Goal: Task Accomplishment & Management: Complete application form

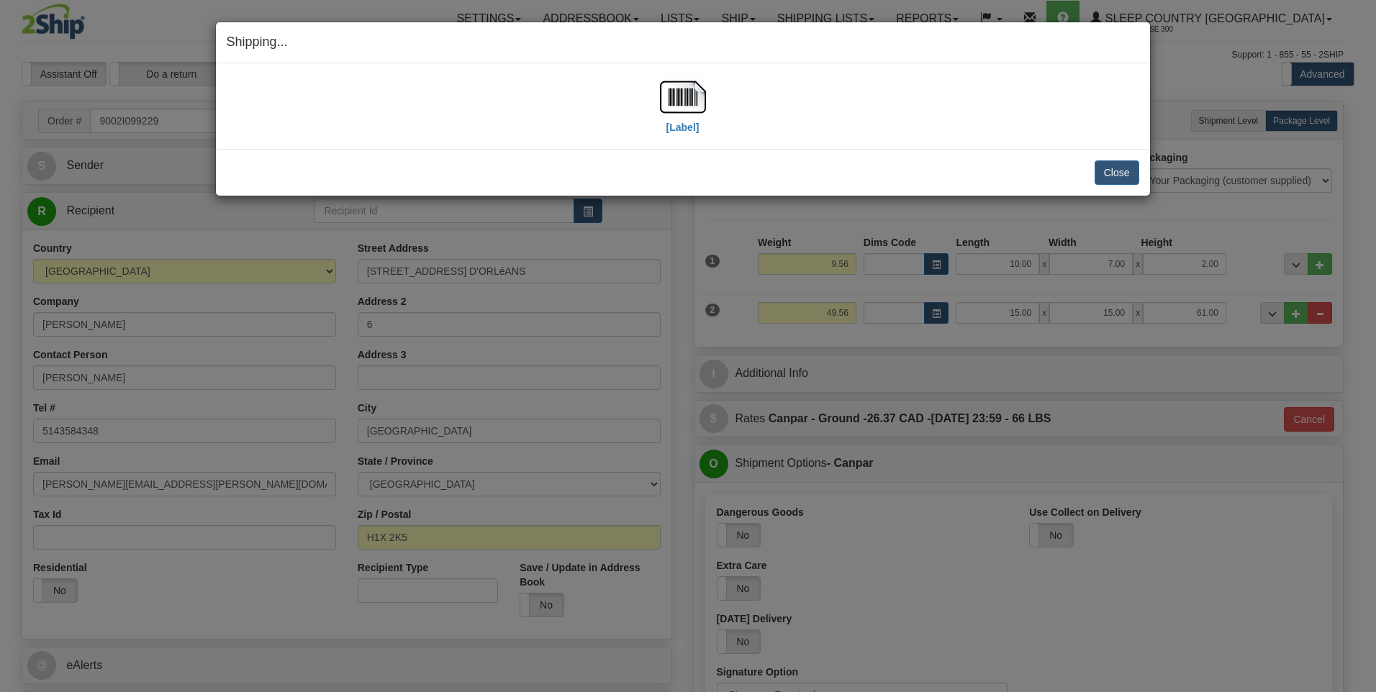
select select "2"
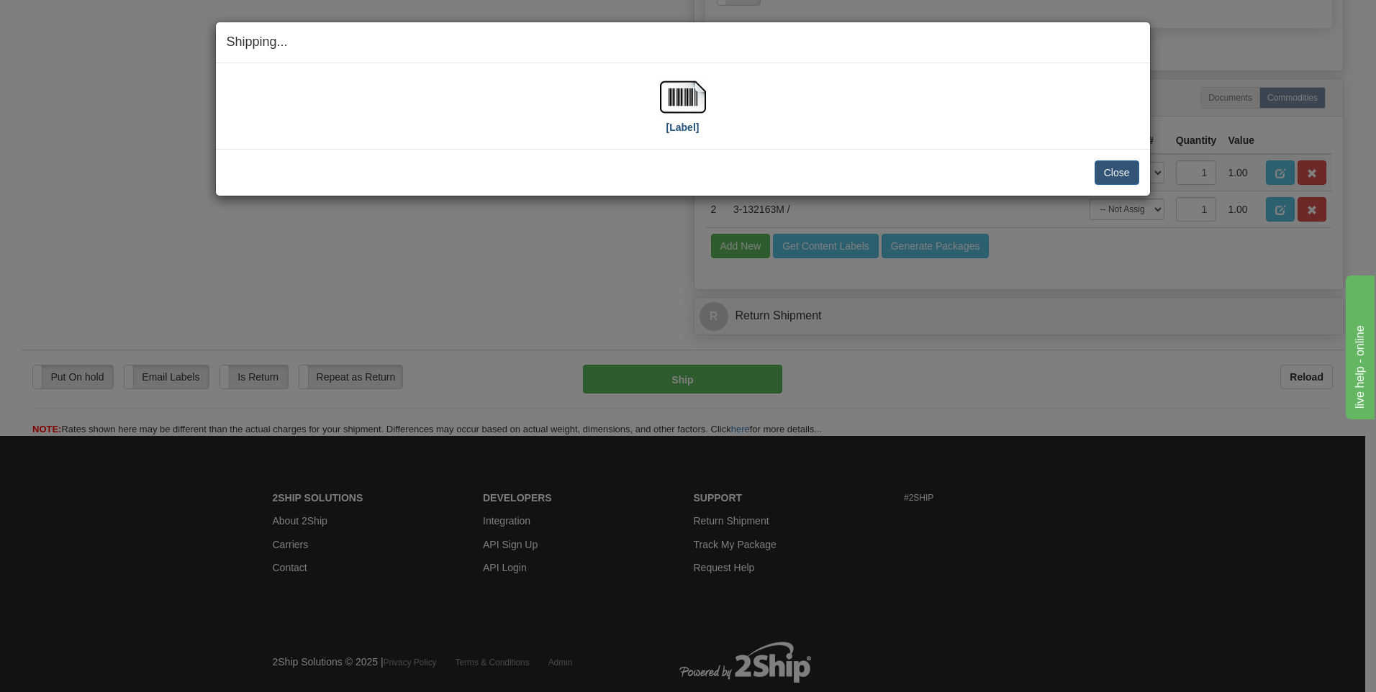
click at [682, 104] on img at bounding box center [683, 97] width 46 height 46
click at [1131, 177] on button "Close" at bounding box center [1117, 173] width 45 height 24
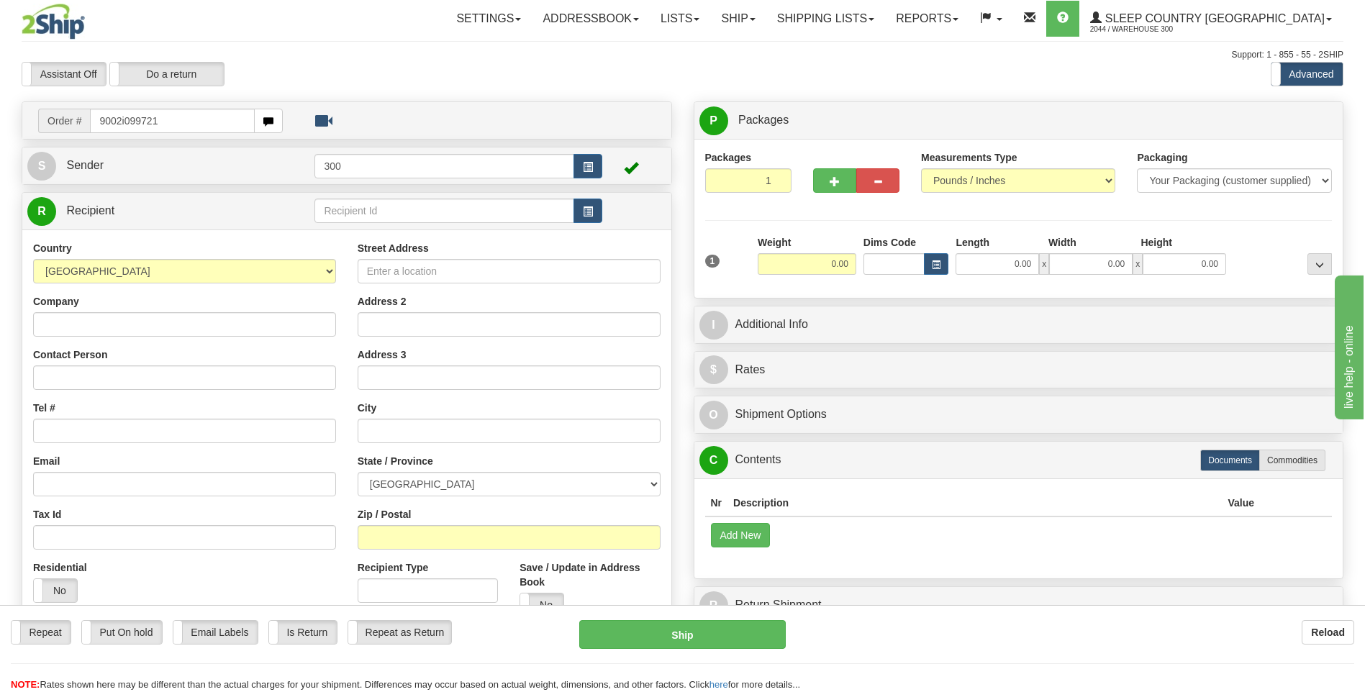
type input "9002i099721"
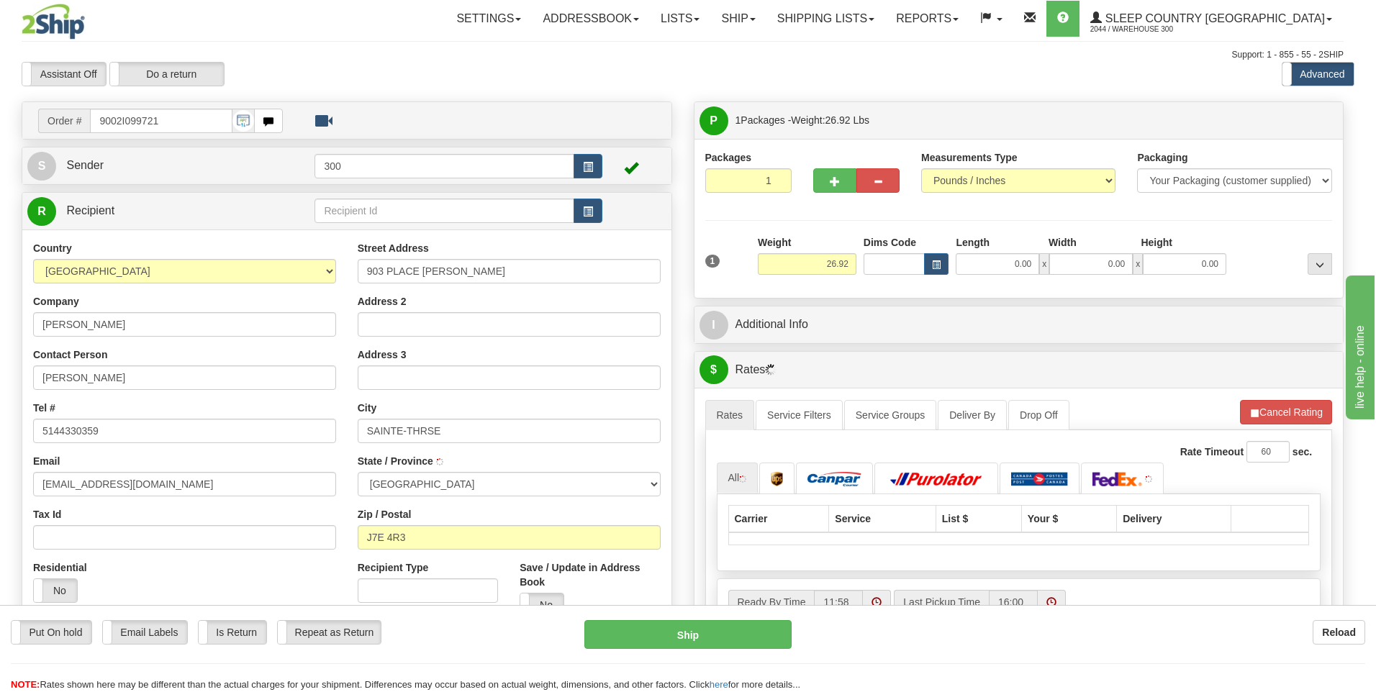
type input "SAINTE-THERESE"
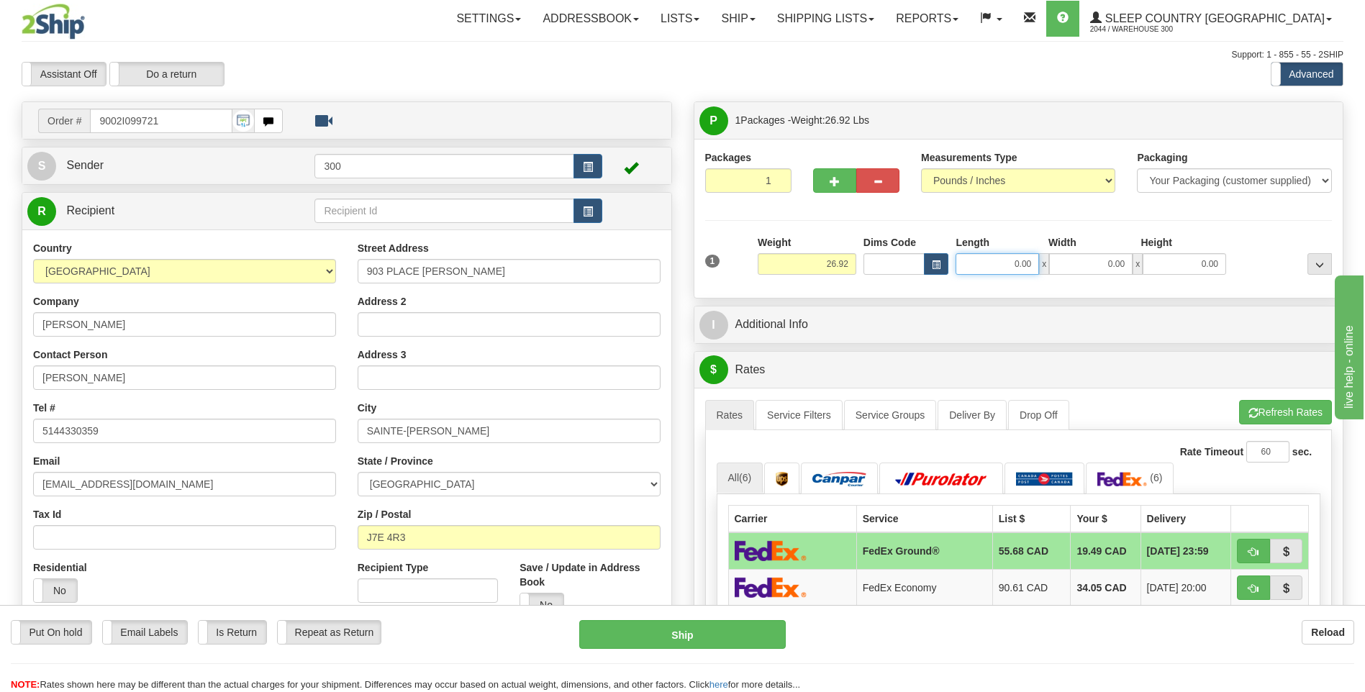
click at [997, 266] on input "0.00" at bounding box center [997, 264] width 83 height 22
type input "24.00"
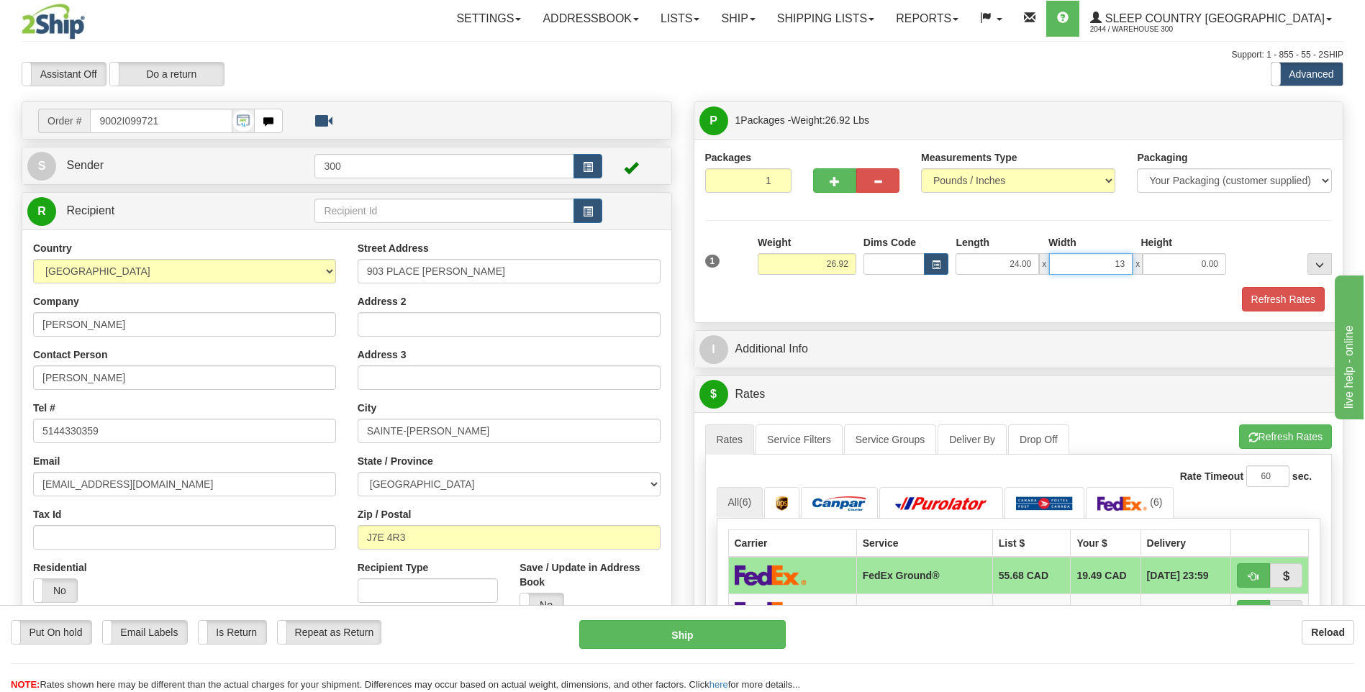
type input "13.00"
click at [1297, 300] on button "Refresh Rates" at bounding box center [1283, 299] width 83 height 24
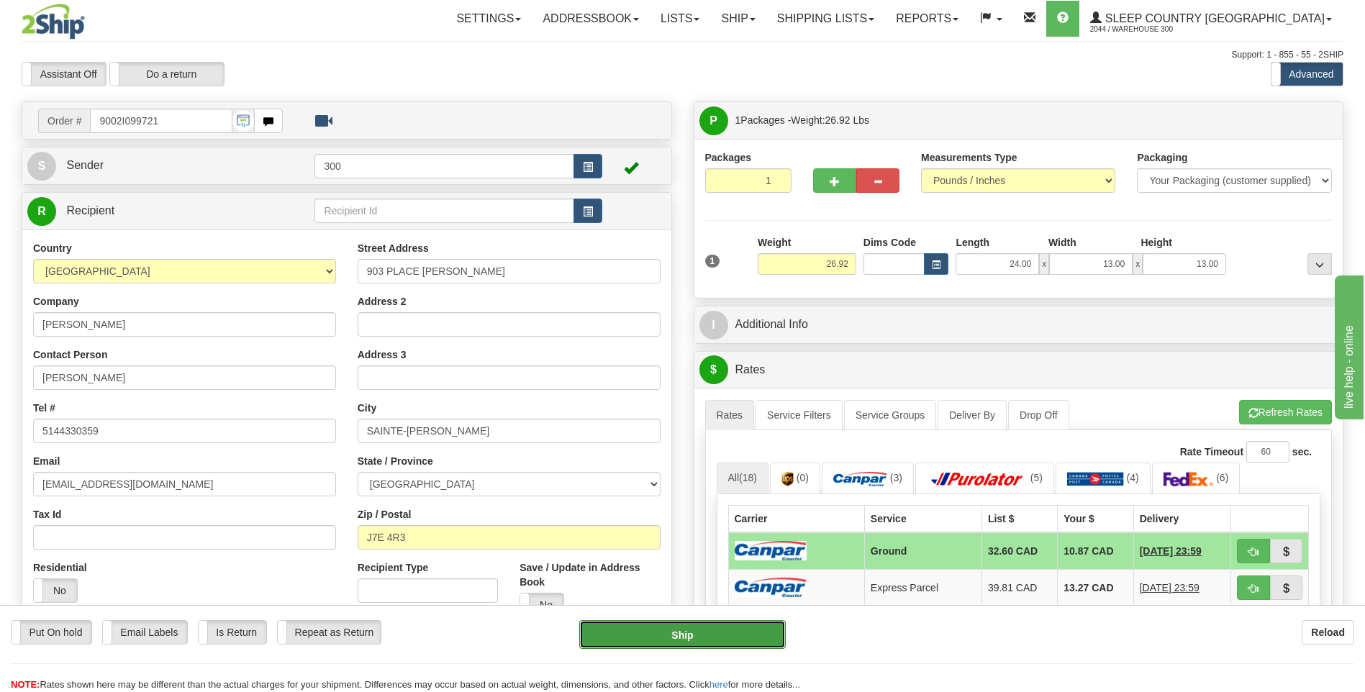
click at [663, 630] on button "Ship" at bounding box center [682, 634] width 206 height 29
type input "1"
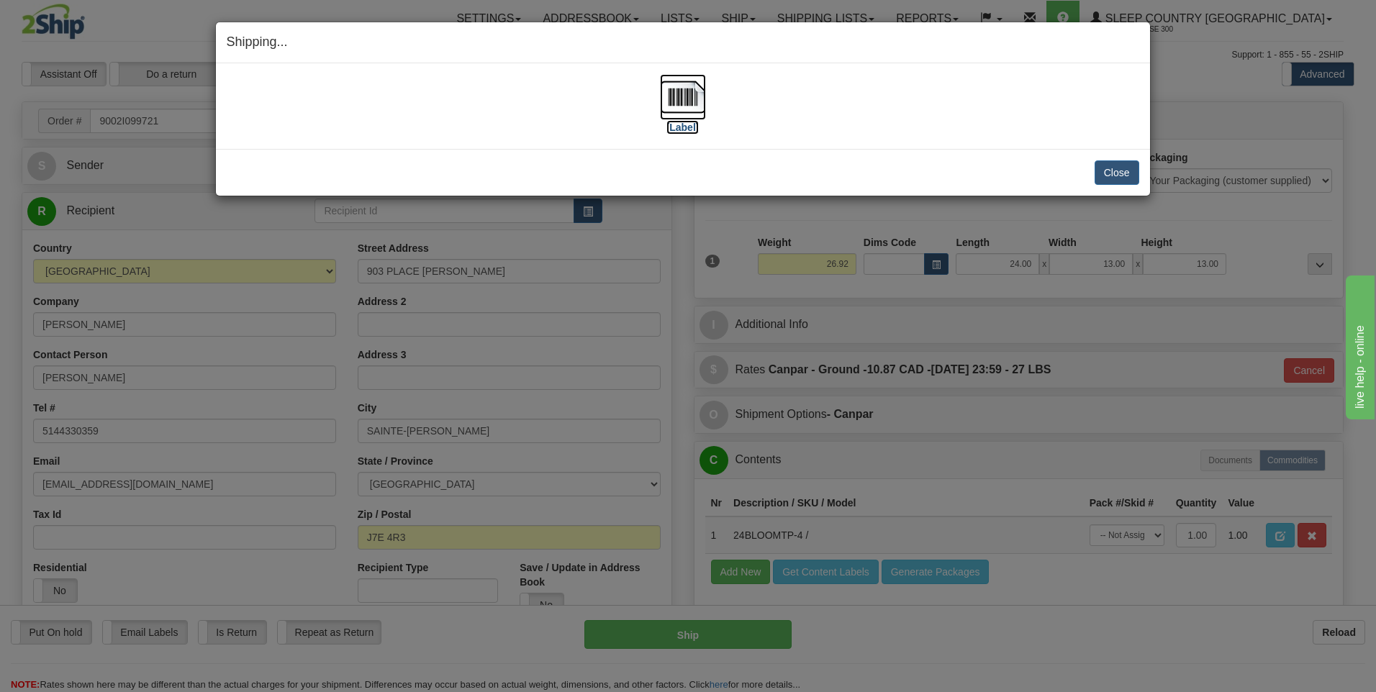
click at [686, 104] on img at bounding box center [683, 97] width 46 height 46
click at [1124, 171] on button "Close" at bounding box center [1117, 173] width 45 height 24
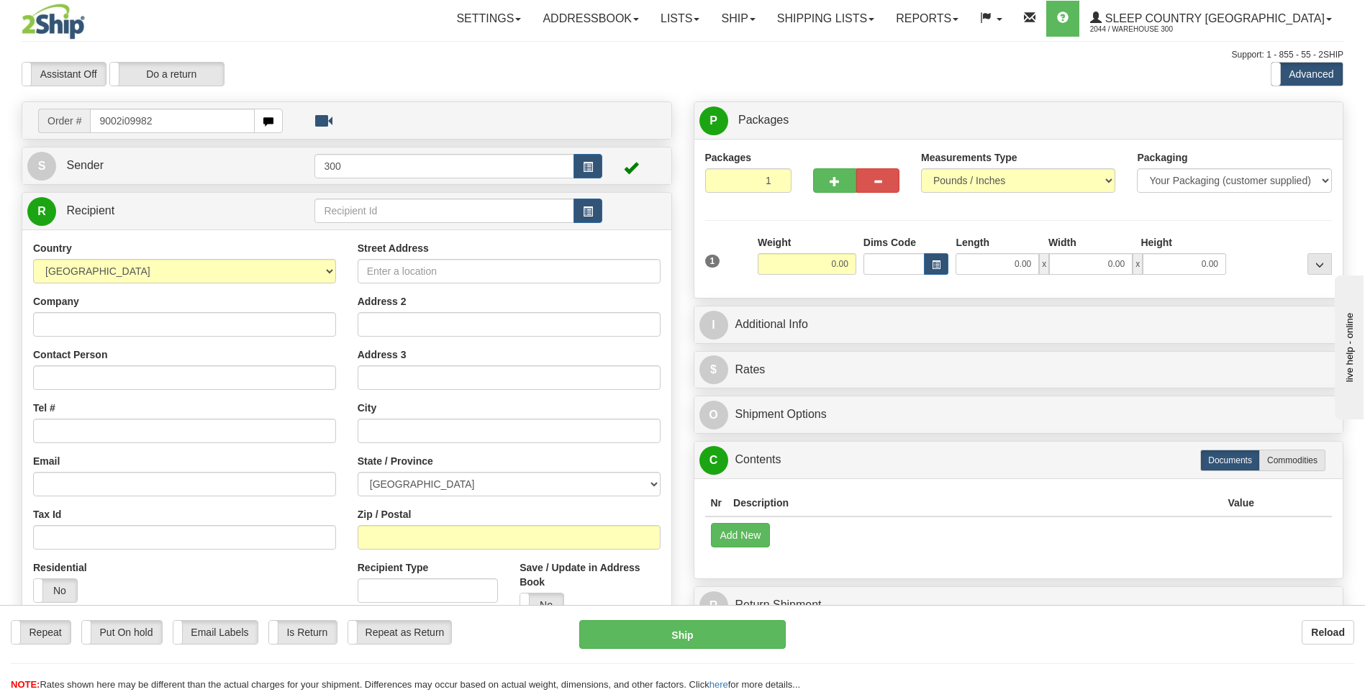
type input "9002i099829"
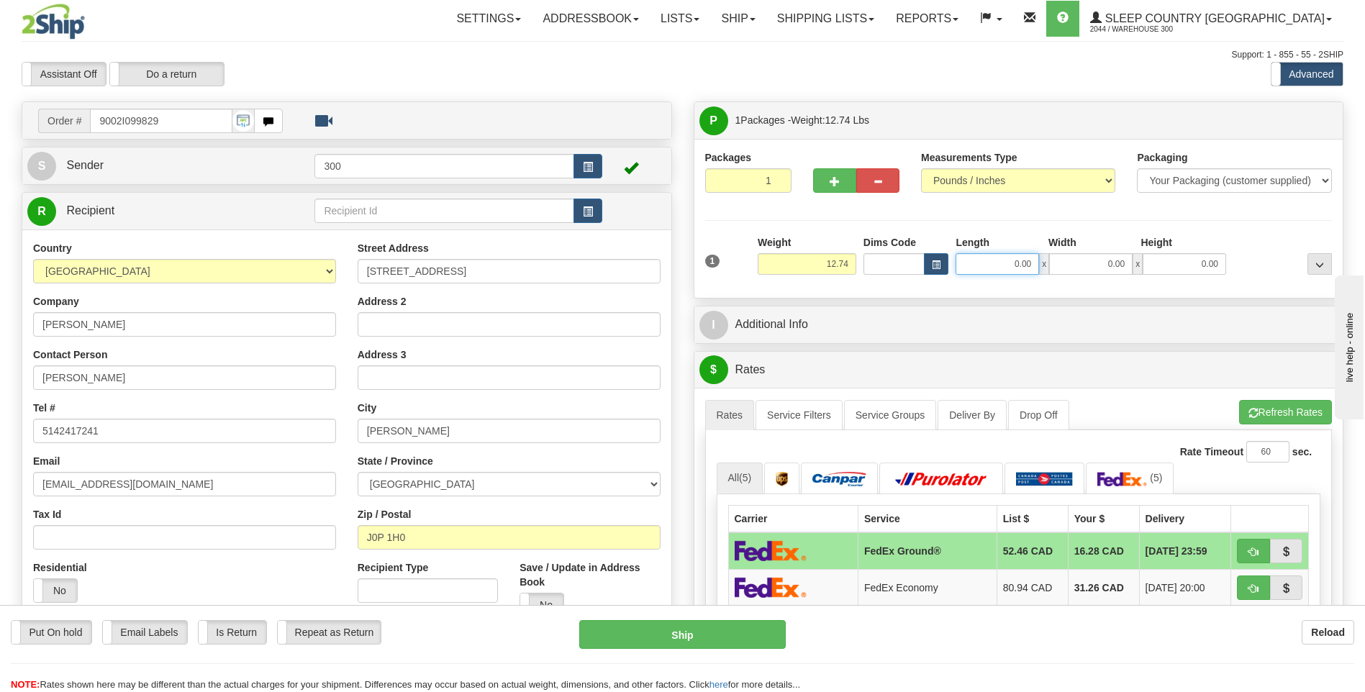
click at [1011, 262] on input "0.00" at bounding box center [997, 264] width 83 height 22
type input "22.00"
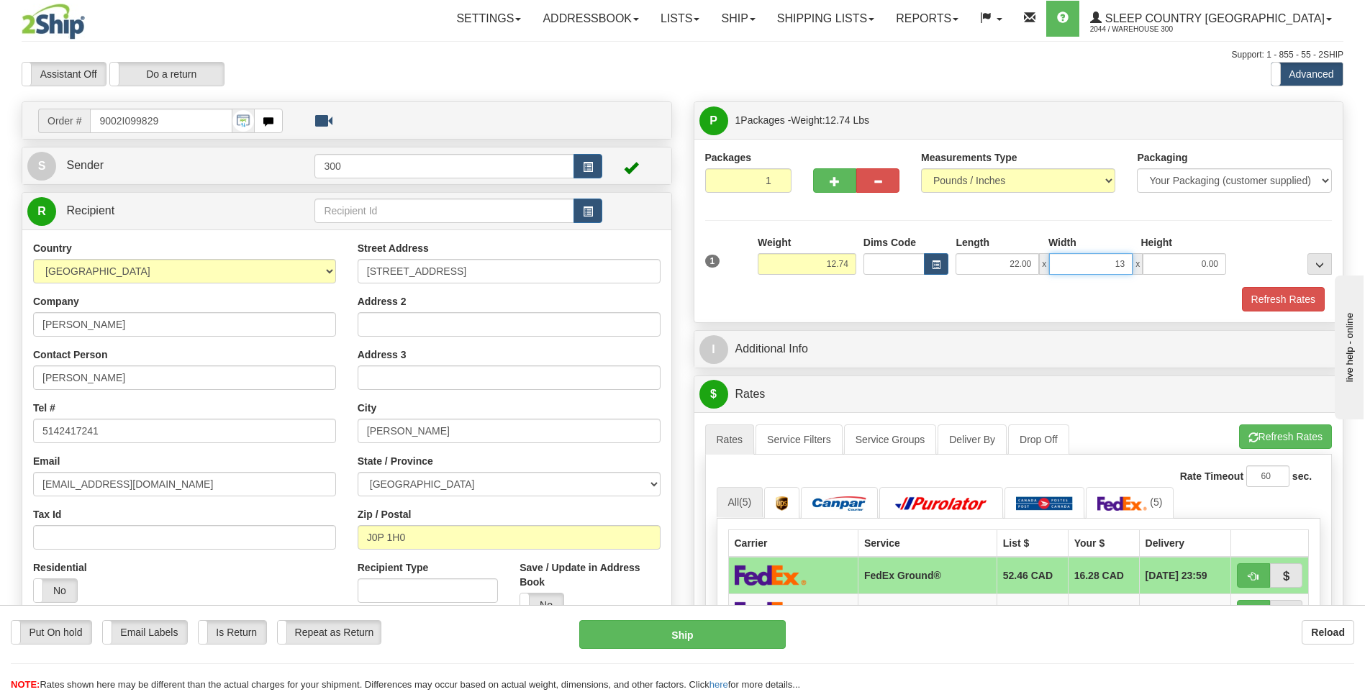
type input "13.00"
type input "12.50"
click at [1284, 304] on button "Refresh Rates" at bounding box center [1283, 299] width 83 height 24
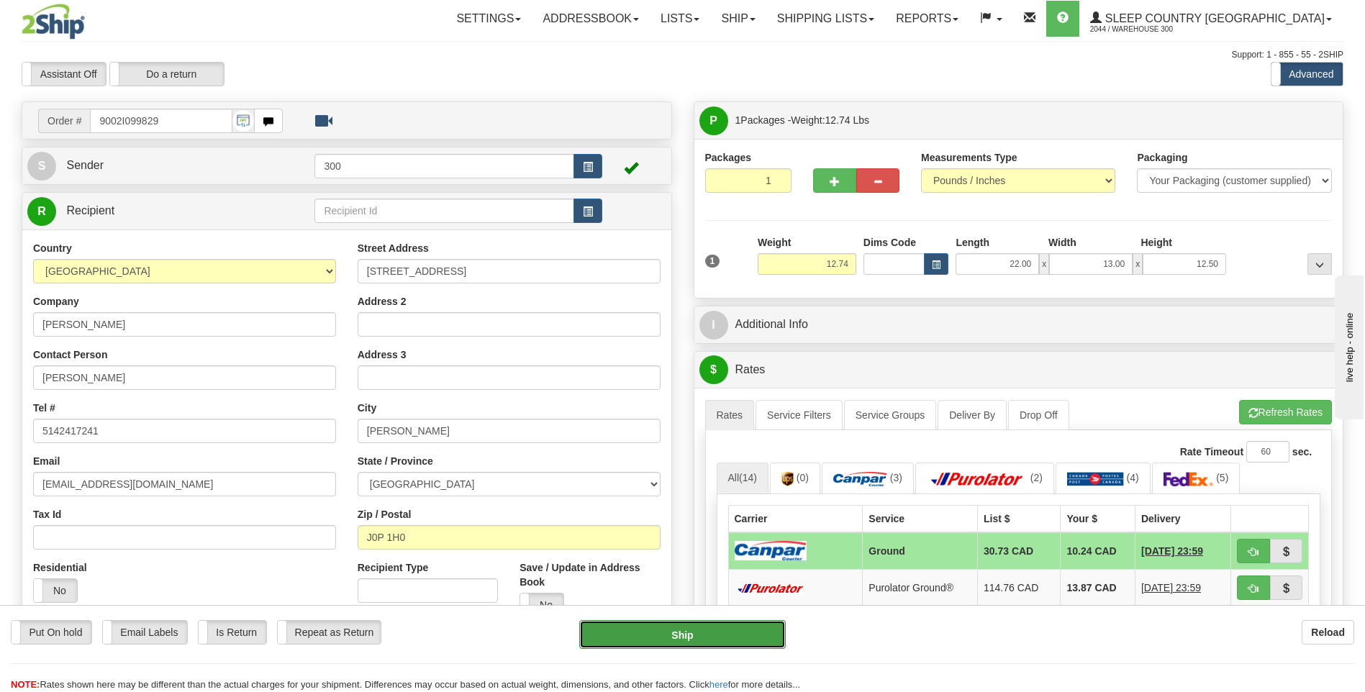
click at [698, 645] on button "Ship" at bounding box center [682, 634] width 206 height 29
type input "1"
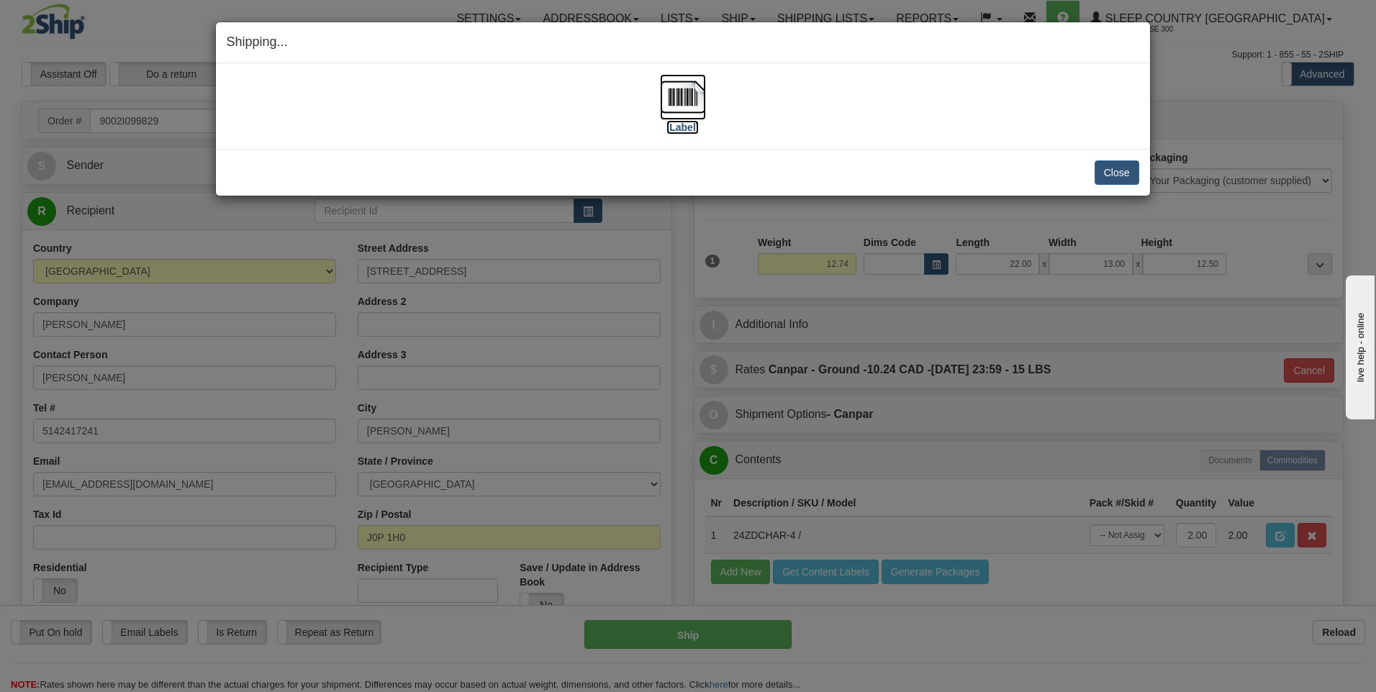
click at [689, 100] on img at bounding box center [683, 97] width 46 height 46
click at [1124, 173] on button "Close" at bounding box center [1117, 173] width 45 height 24
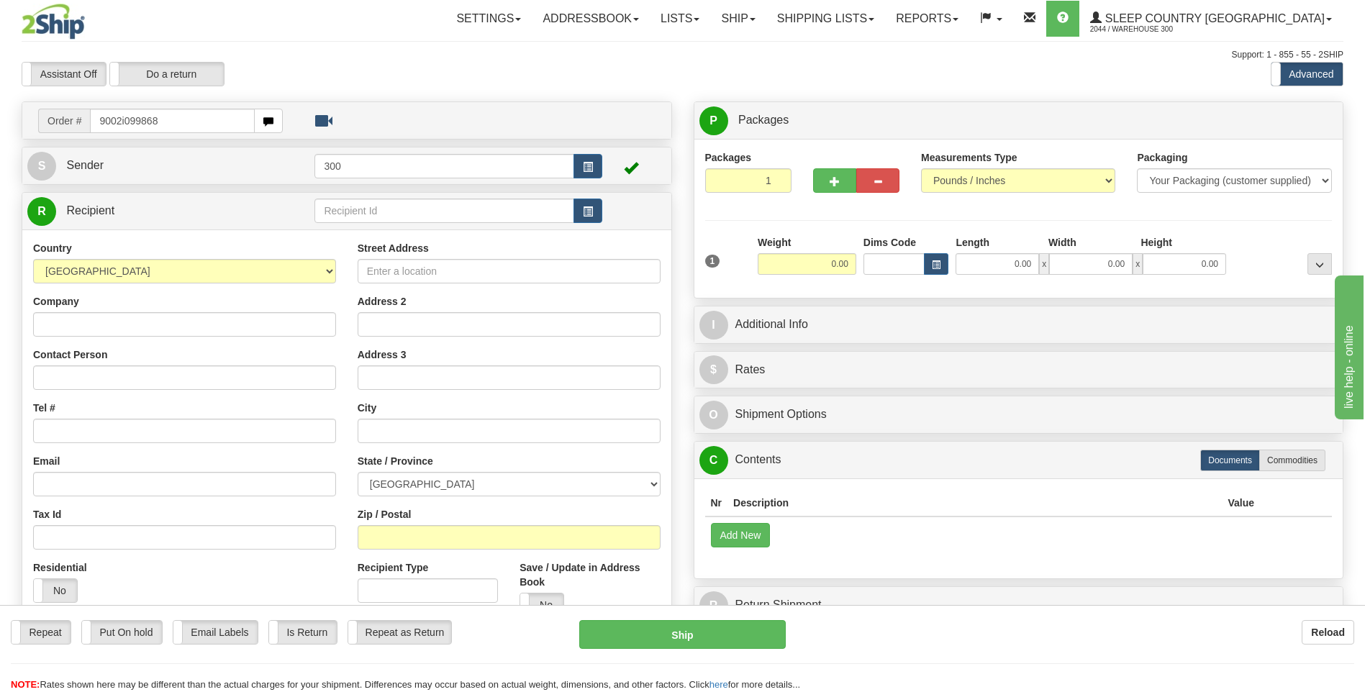
type input "9002i099868"
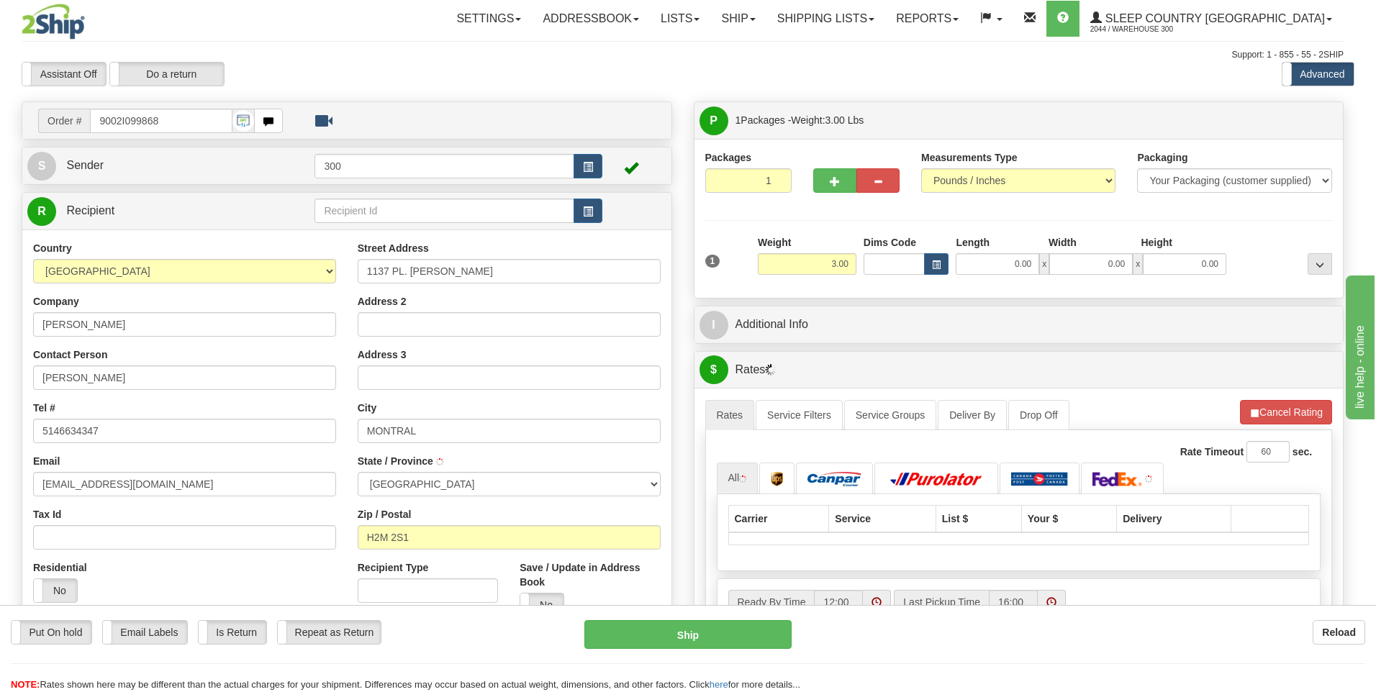
type input "[GEOGRAPHIC_DATA]"
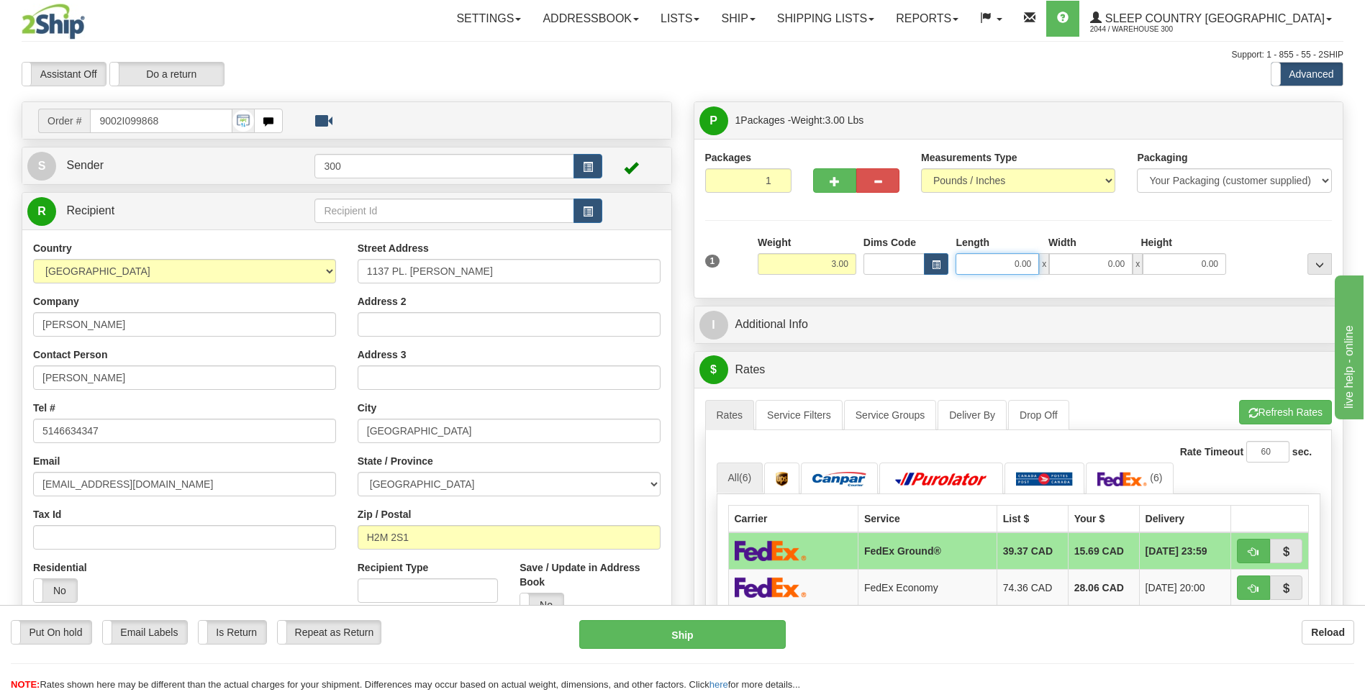
click at [1018, 262] on input "0.00" at bounding box center [997, 264] width 83 height 22
type input "1.00"
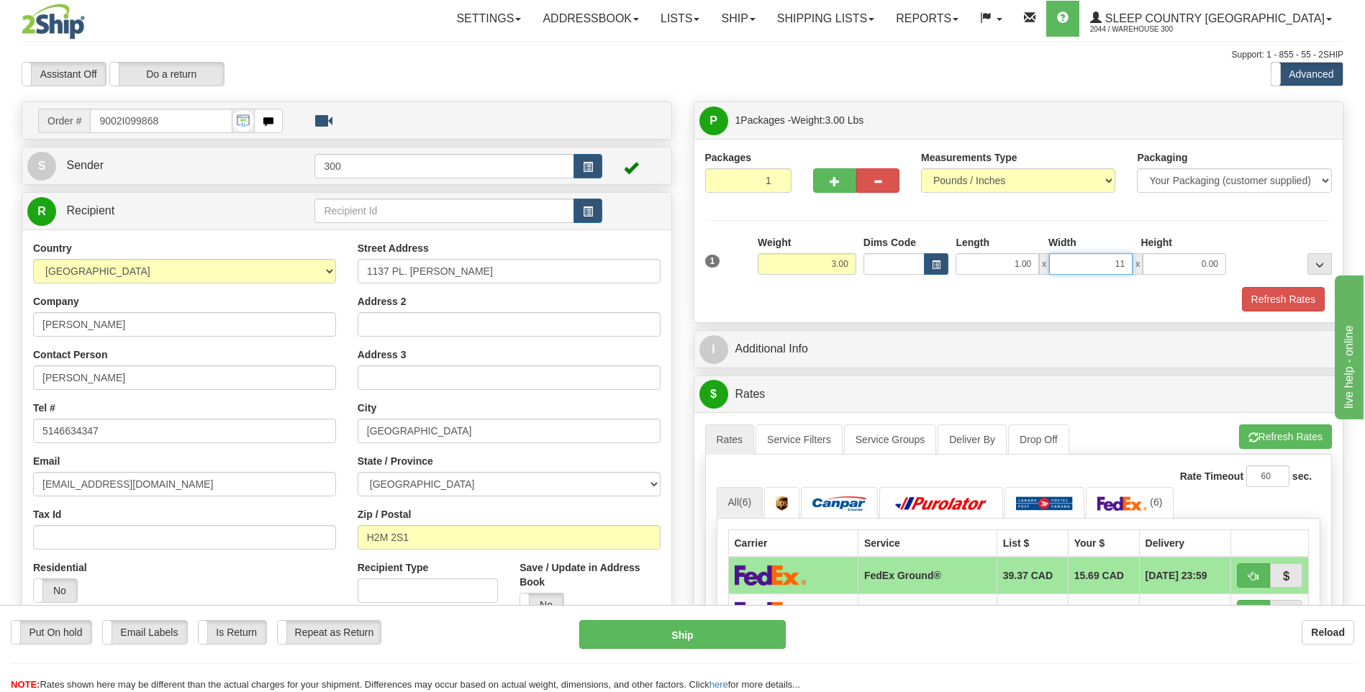
type input "11.00"
click at [1006, 268] on input "1.00" at bounding box center [997, 264] width 83 height 22
drag, startPoint x: 998, startPoint y: 266, endPoint x: 1061, endPoint y: 246, distance: 66.5
click at [1061, 246] on div "Length Width Height 111.00 x 11.00 x 0.00" at bounding box center [1091, 255] width 278 height 40
type input "11.50"
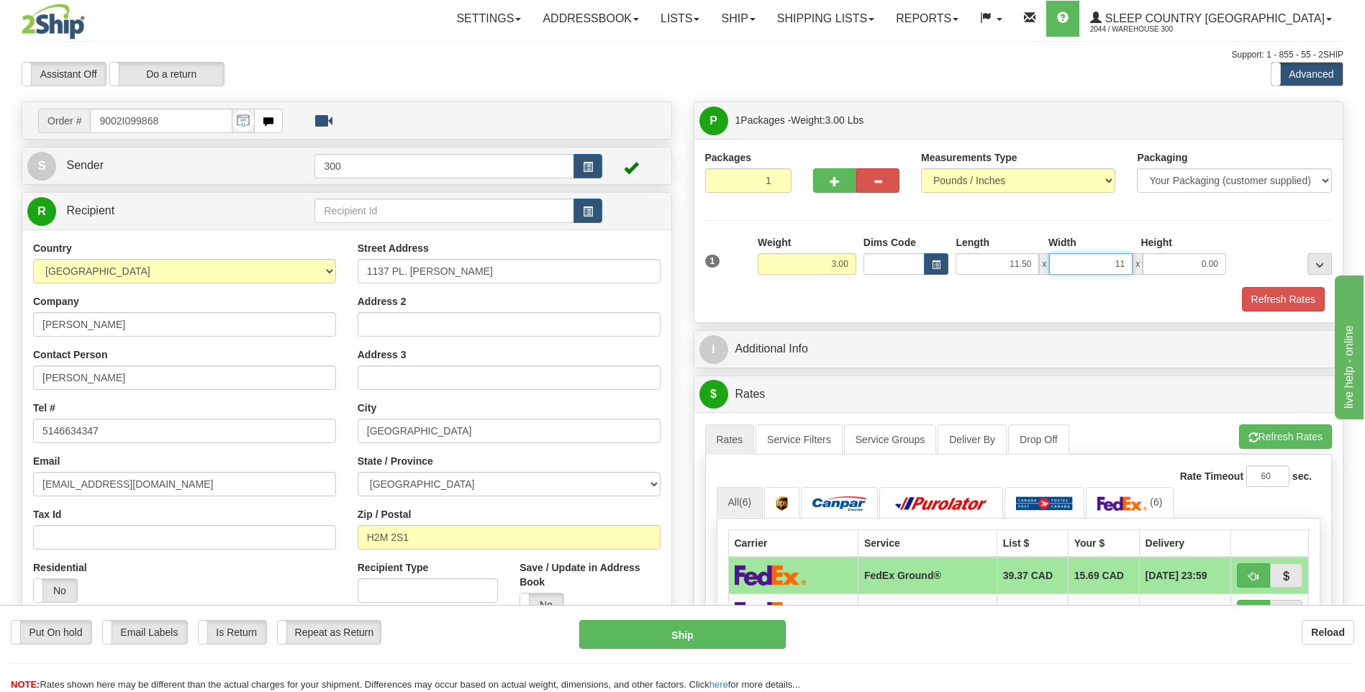
type input "11.00"
type input "21.00"
click at [1264, 292] on button "Refresh Rates" at bounding box center [1283, 299] width 83 height 24
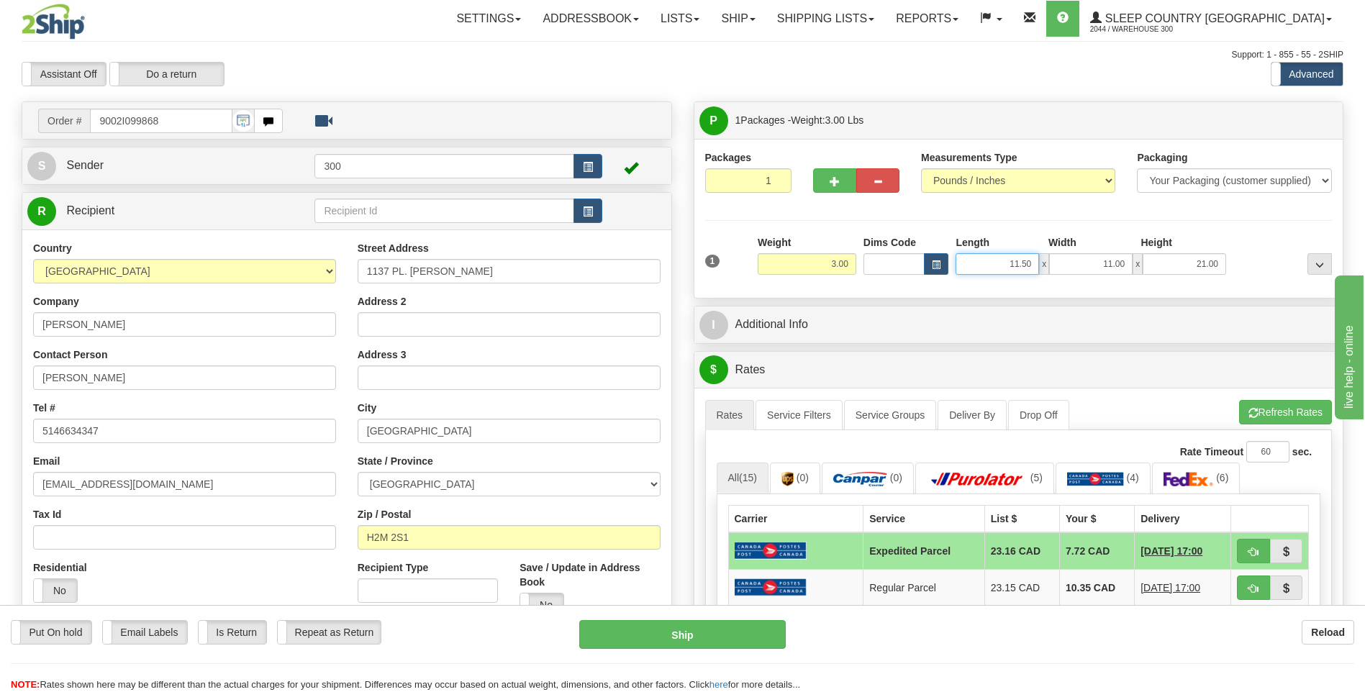
drag, startPoint x: 1008, startPoint y: 266, endPoint x: 1060, endPoint y: 261, distance: 51.3
click at [1060, 261] on div "11.50 x 11.00 x 21.00" at bounding box center [1091, 264] width 271 height 22
type input "11.50"
type input "11.00"
drag, startPoint x: 1006, startPoint y: 266, endPoint x: 1129, endPoint y: 264, distance: 123.1
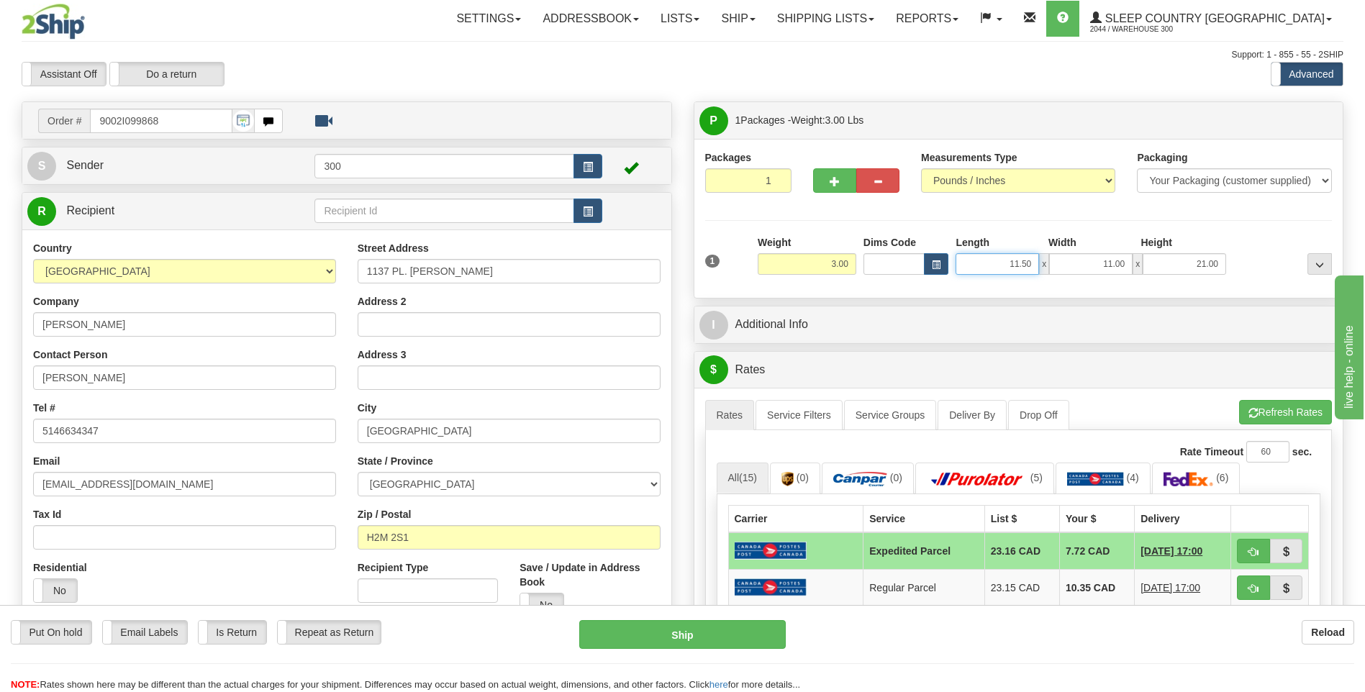
click at [1129, 264] on div "11.50 x 11.00 x 21.00" at bounding box center [1091, 264] width 271 height 22
type input "11.50"
drag, startPoint x: 1004, startPoint y: 263, endPoint x: 1062, endPoint y: 257, distance: 57.9
click at [1062, 257] on div "11.50 x 11.00 x 21.00" at bounding box center [1091, 264] width 271 height 22
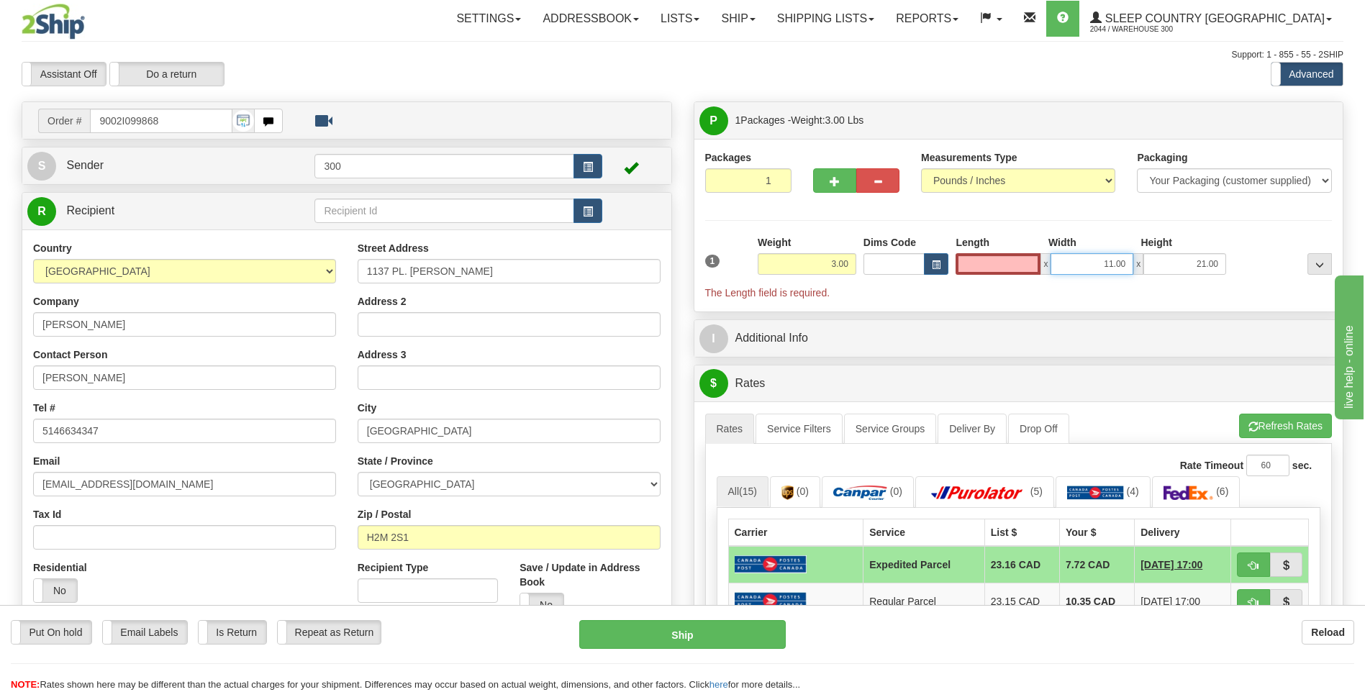
type input "0.00"
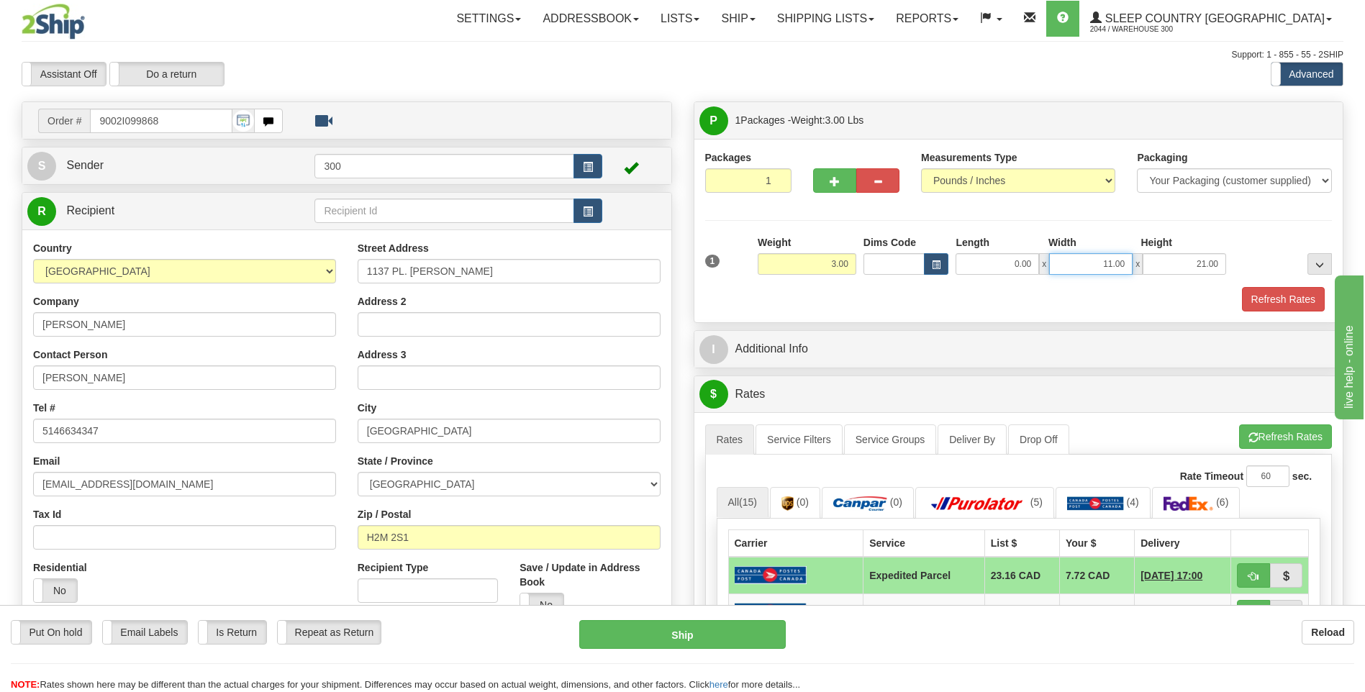
drag, startPoint x: 1103, startPoint y: 263, endPoint x: 1159, endPoint y: 257, distance: 55.7
click at [1159, 257] on div "0.00 x 11.00 x 21.00" at bounding box center [1091, 264] width 271 height 22
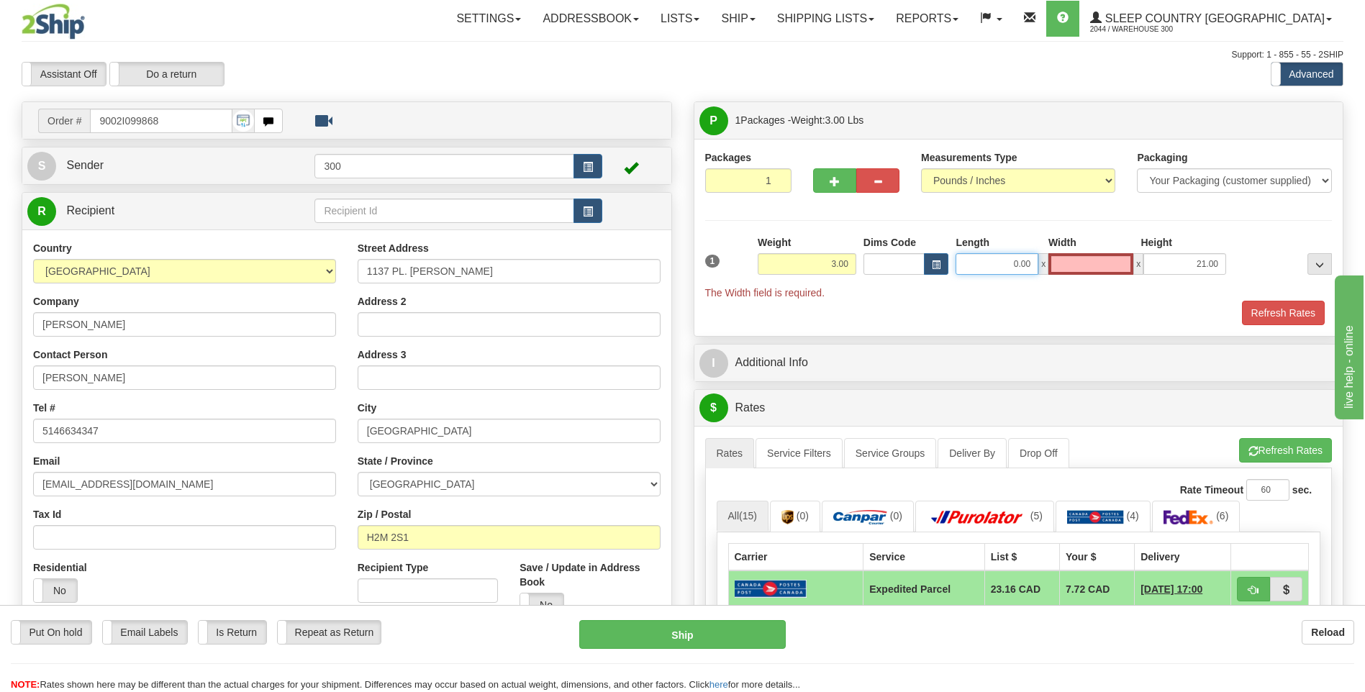
type input "0.00"
click at [983, 263] on input "0.00" at bounding box center [997, 264] width 83 height 22
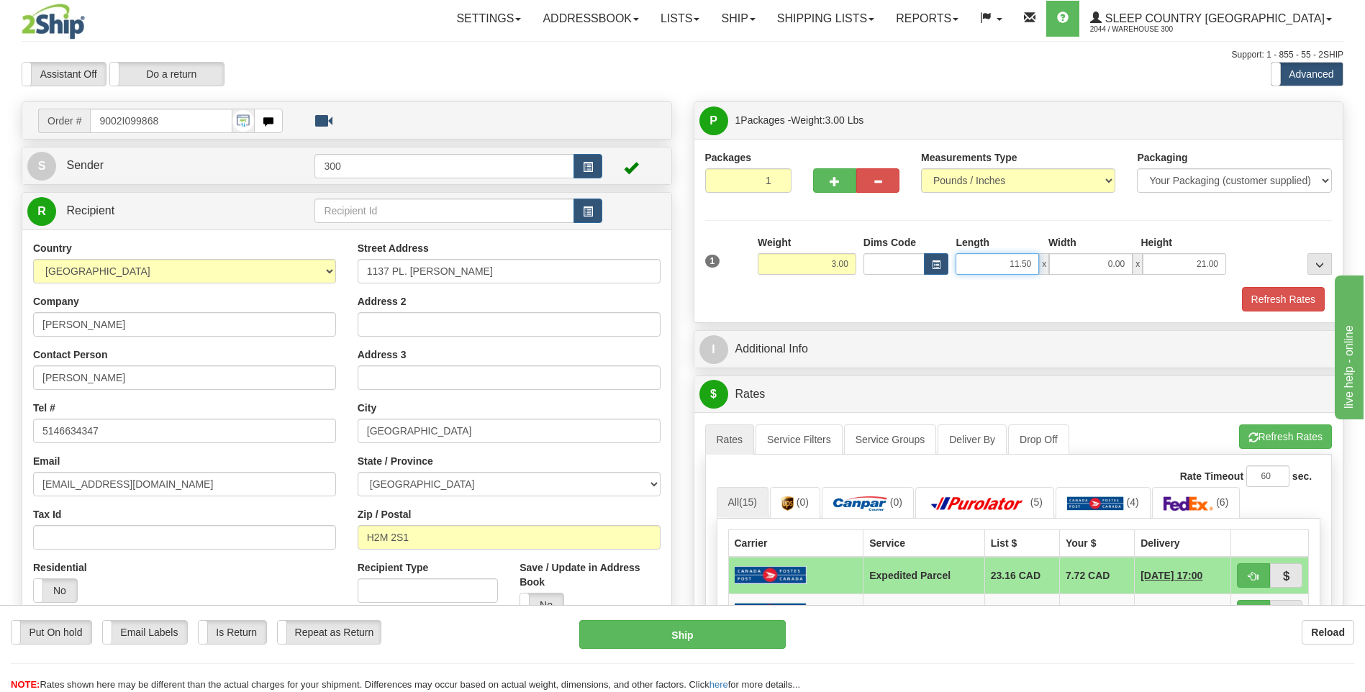
drag, startPoint x: 1010, startPoint y: 265, endPoint x: 1036, endPoint y: 260, distance: 26.4
click at [1036, 260] on input "11.50" at bounding box center [997, 264] width 83 height 22
type input "21.00"
type input "11.00"
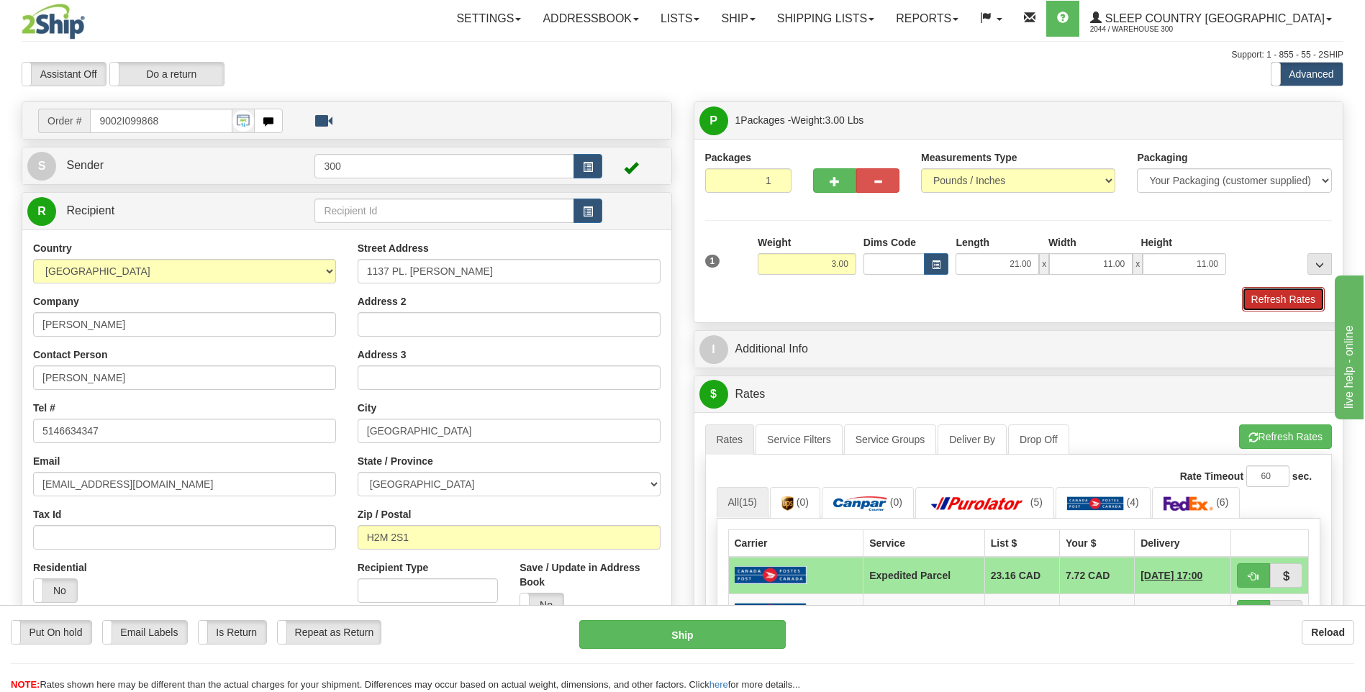
click at [1260, 297] on button "Refresh Rates" at bounding box center [1283, 299] width 83 height 24
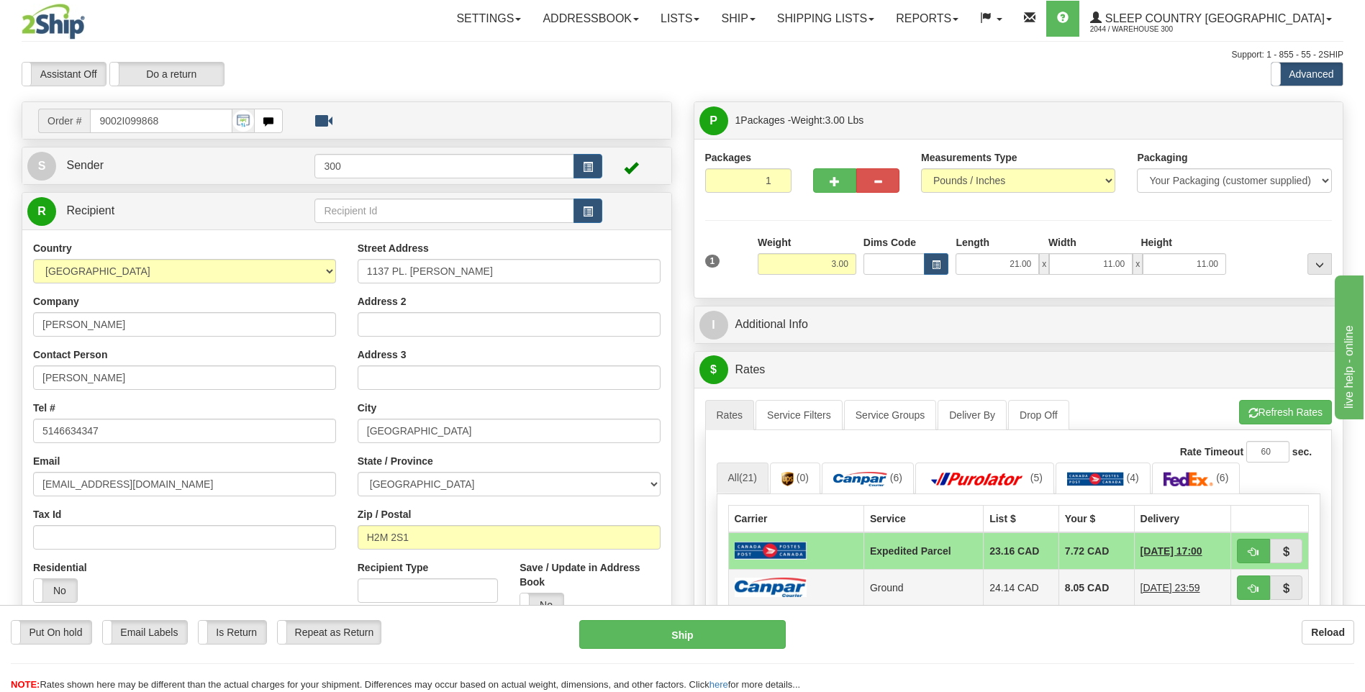
click at [844, 586] on td at bounding box center [795, 587] width 135 height 37
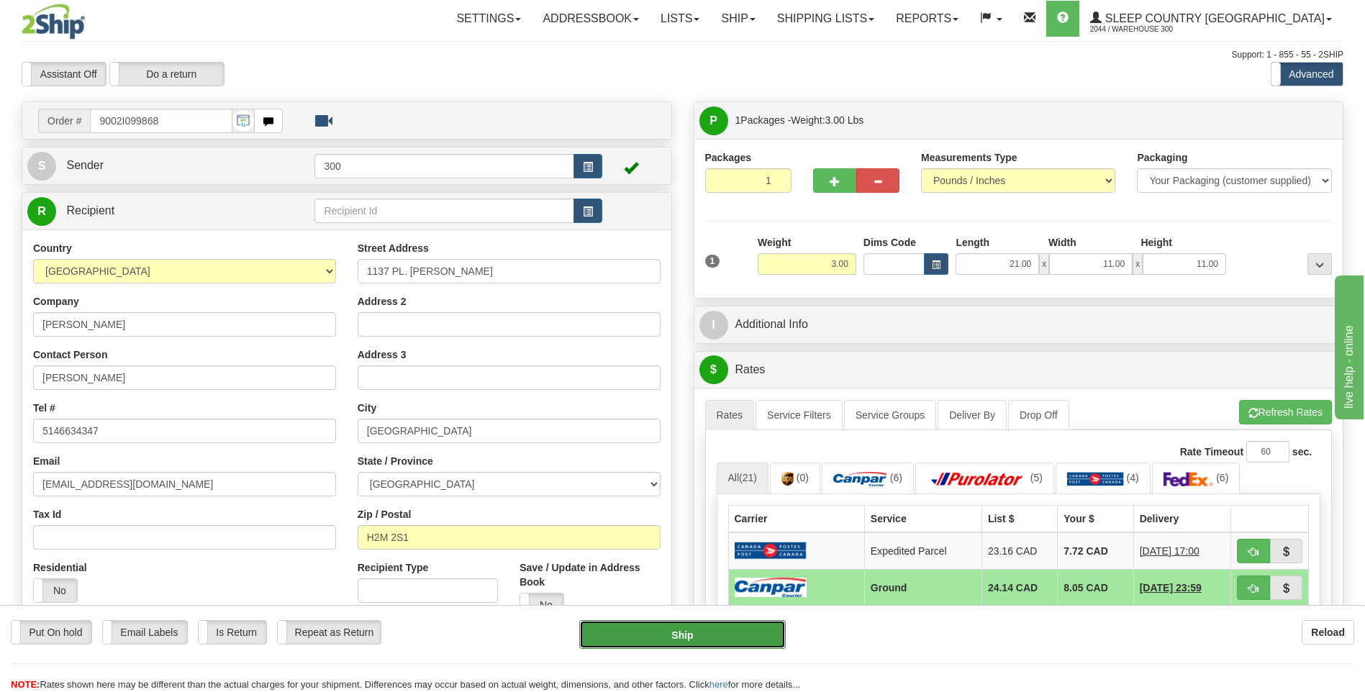
click at [686, 629] on button "Ship" at bounding box center [682, 634] width 206 height 29
type input "1"
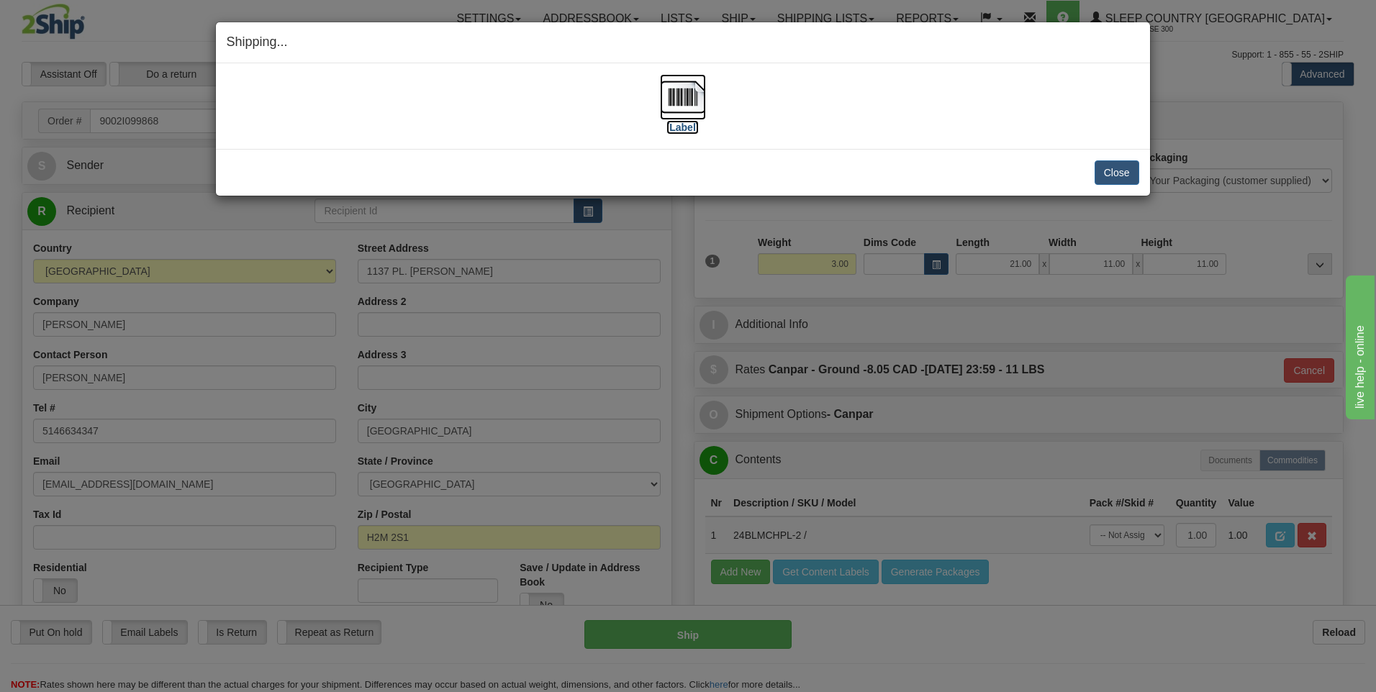
click at [689, 90] on img at bounding box center [683, 97] width 46 height 46
click at [1108, 179] on button "Close" at bounding box center [1117, 173] width 45 height 24
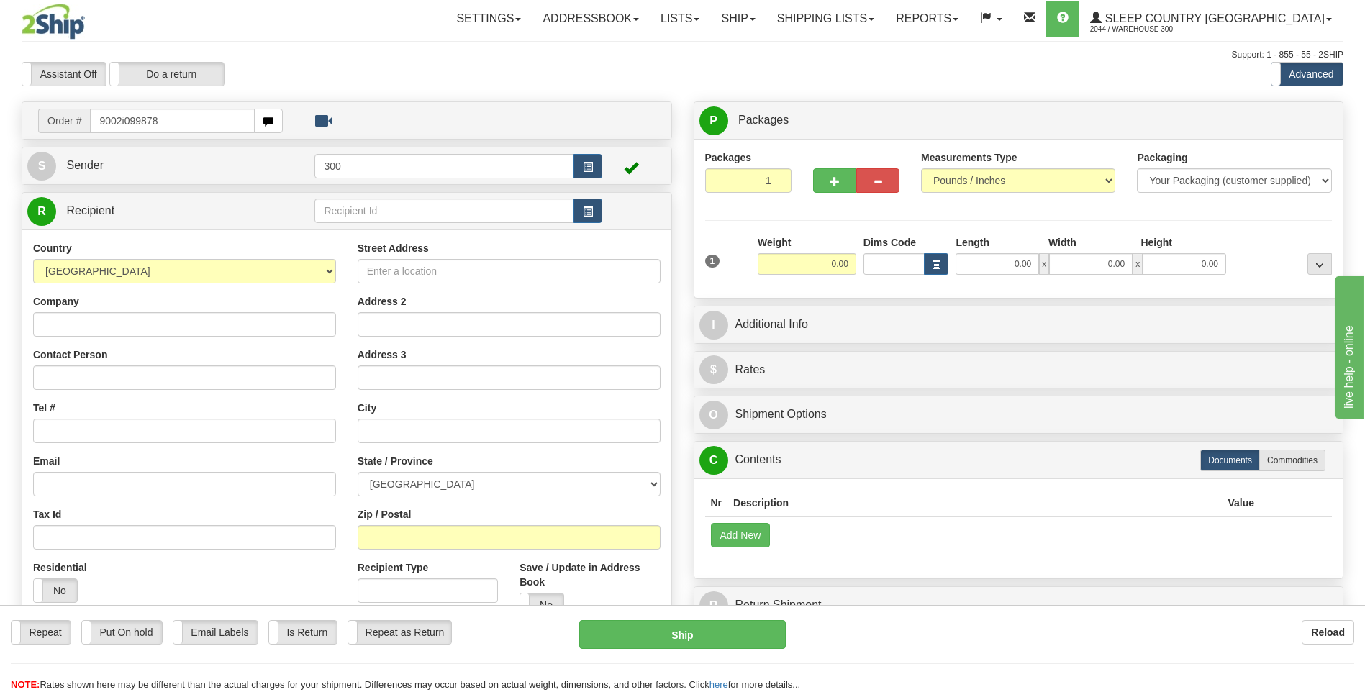
type input "9002i099878"
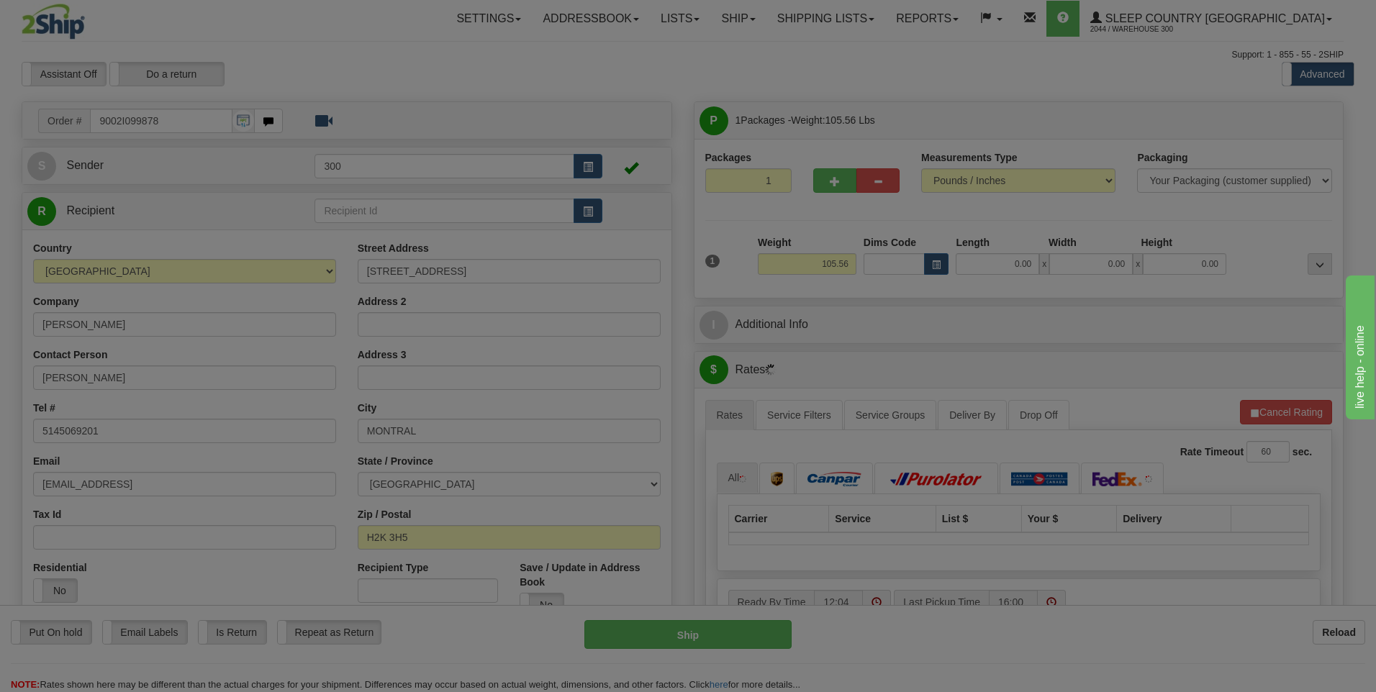
type input "[GEOGRAPHIC_DATA]"
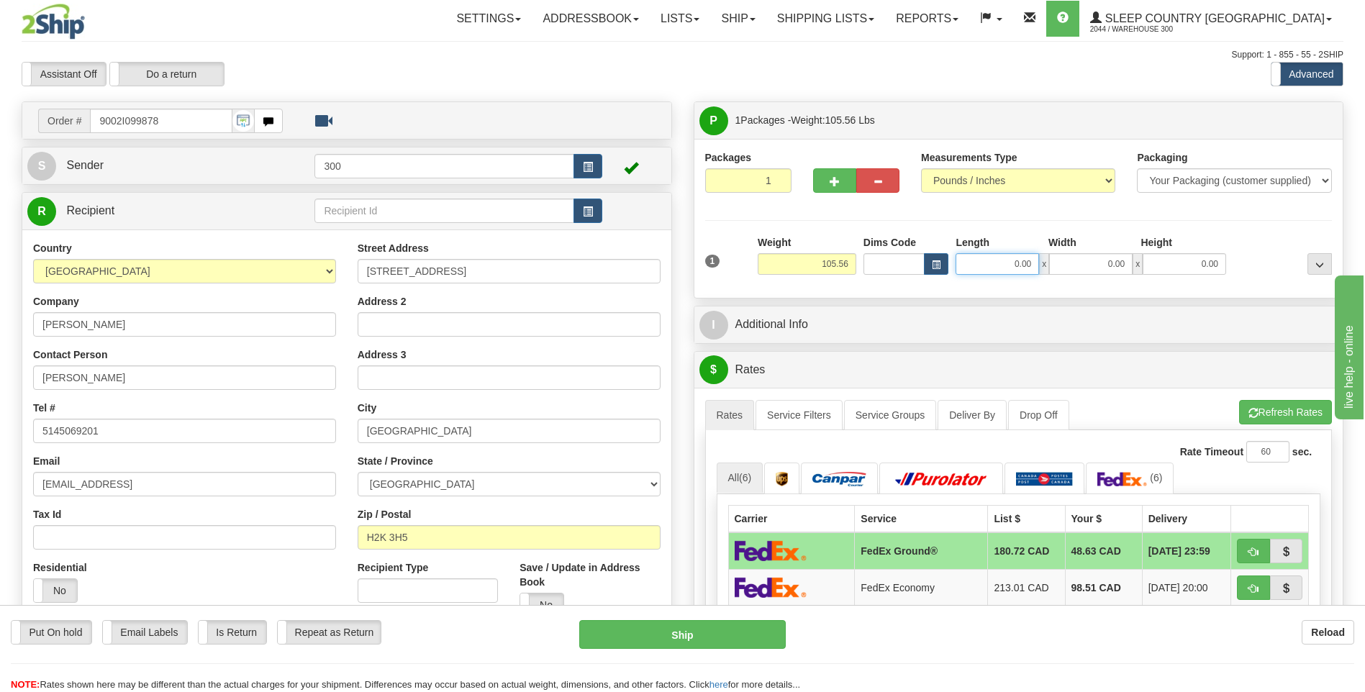
click at [1011, 263] on input "0.00" at bounding box center [997, 264] width 83 height 22
type input "0.00"
click at [829, 171] on button "button" at bounding box center [834, 180] width 43 height 24
type input "2"
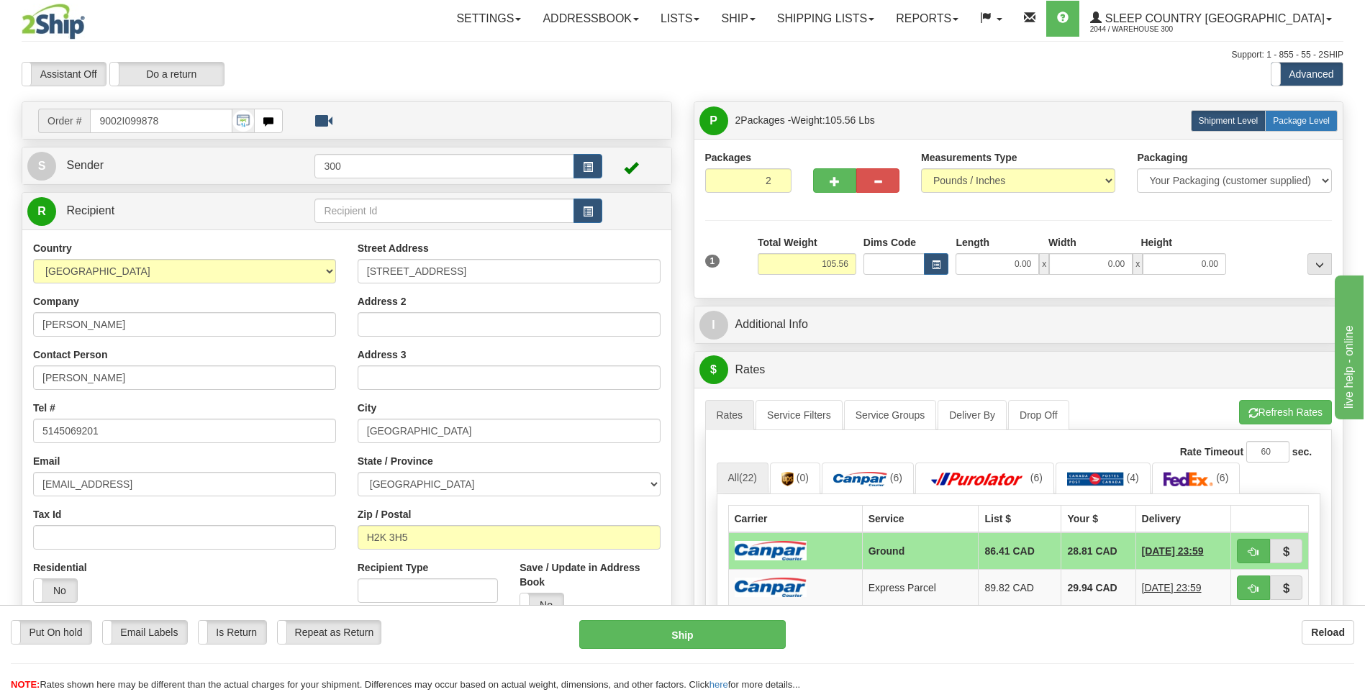
click at [1288, 118] on span "Package Level" at bounding box center [1301, 121] width 57 height 10
radio input "true"
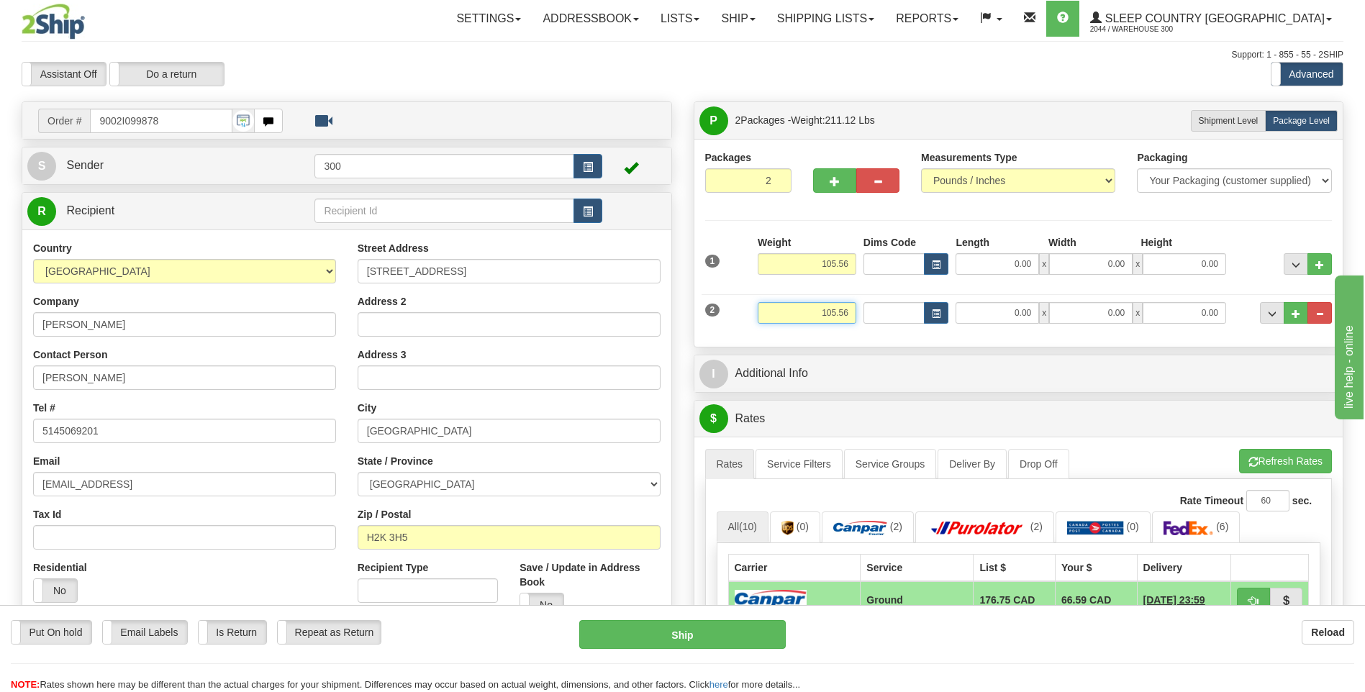
drag, startPoint x: 831, startPoint y: 312, endPoint x: 815, endPoint y: 310, distance: 16.6
click at [815, 310] on input "105.56" at bounding box center [807, 313] width 99 height 22
type input "35.56"
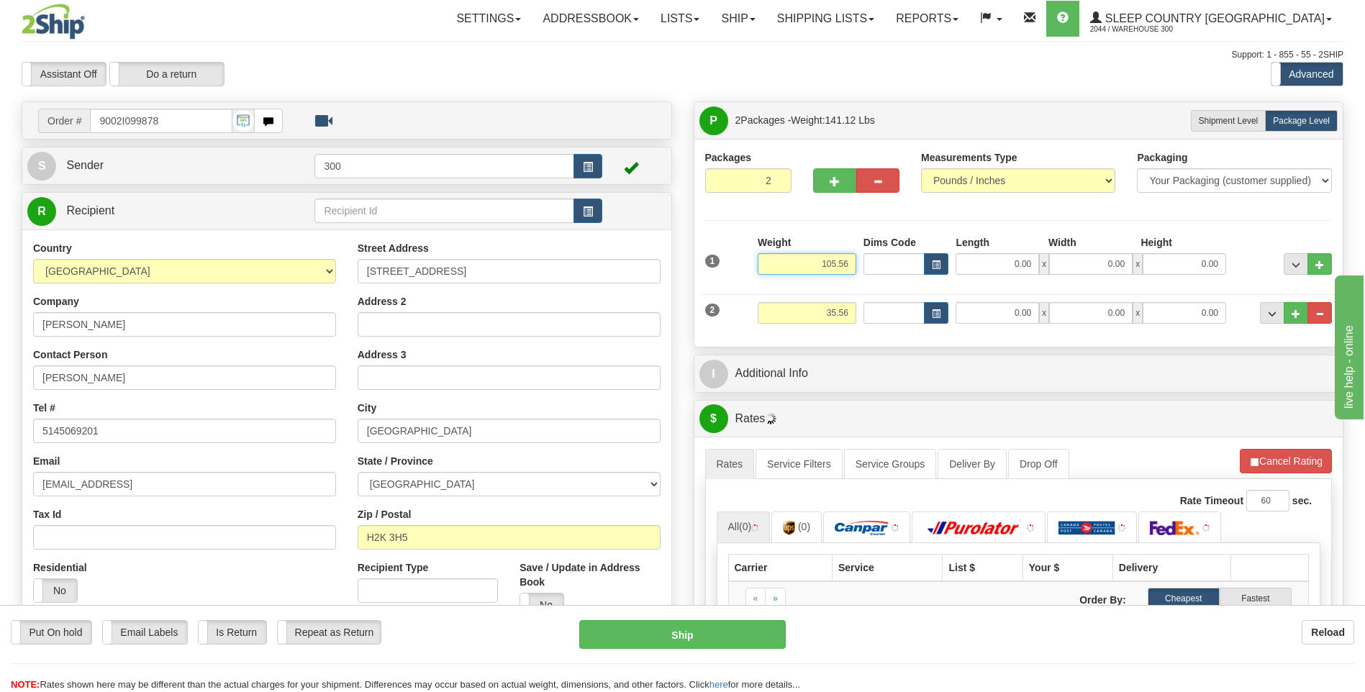
drag, startPoint x: 819, startPoint y: 263, endPoint x: 851, endPoint y: 263, distance: 31.7
click at [851, 263] on input "105.56" at bounding box center [807, 264] width 99 height 22
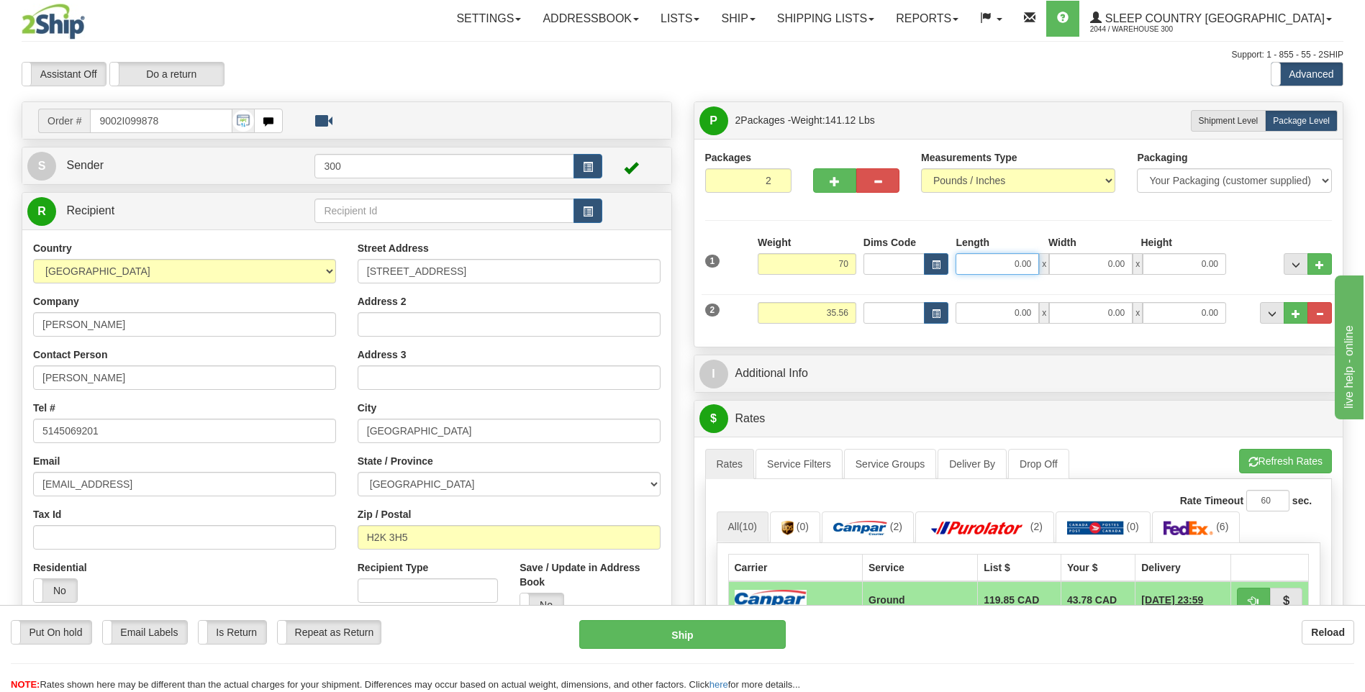
type input "70.00"
click at [1007, 263] on input "0.00" at bounding box center [997, 264] width 83 height 22
type input "77.00"
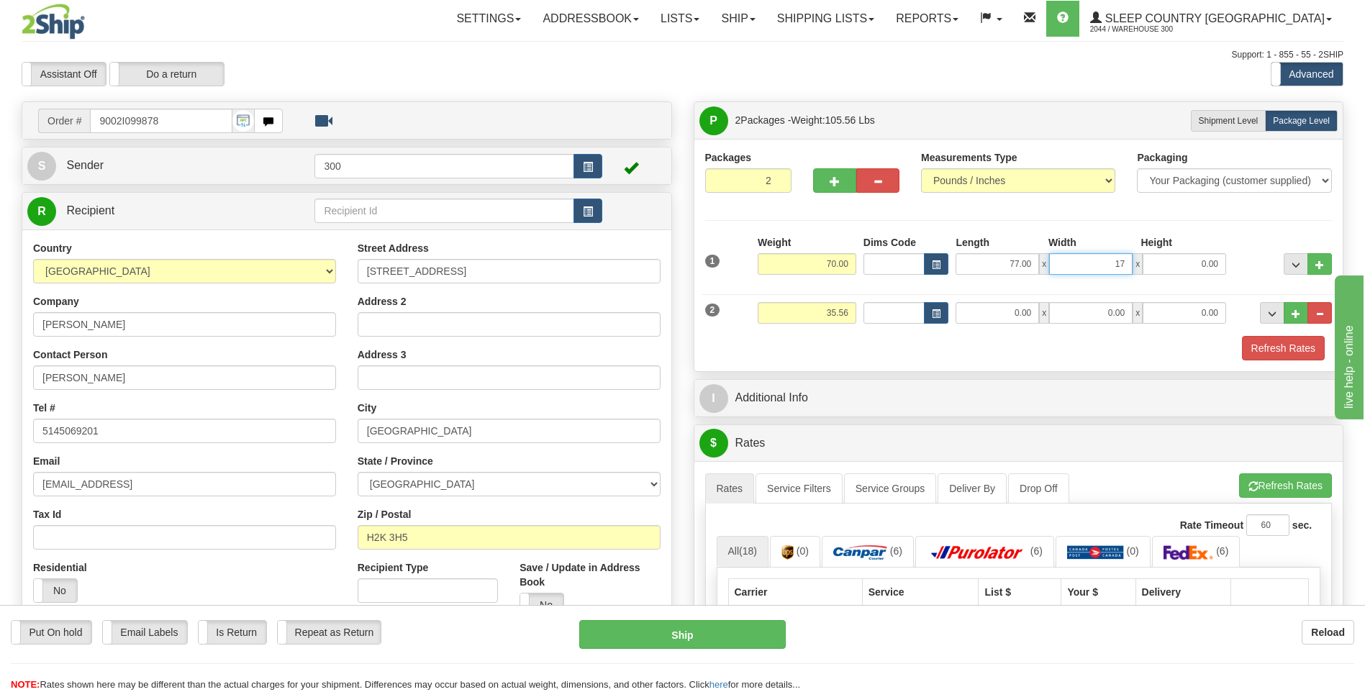
type input "17.00"
type input "10.00"
click at [1279, 342] on button "Refresh Rates" at bounding box center [1283, 348] width 83 height 24
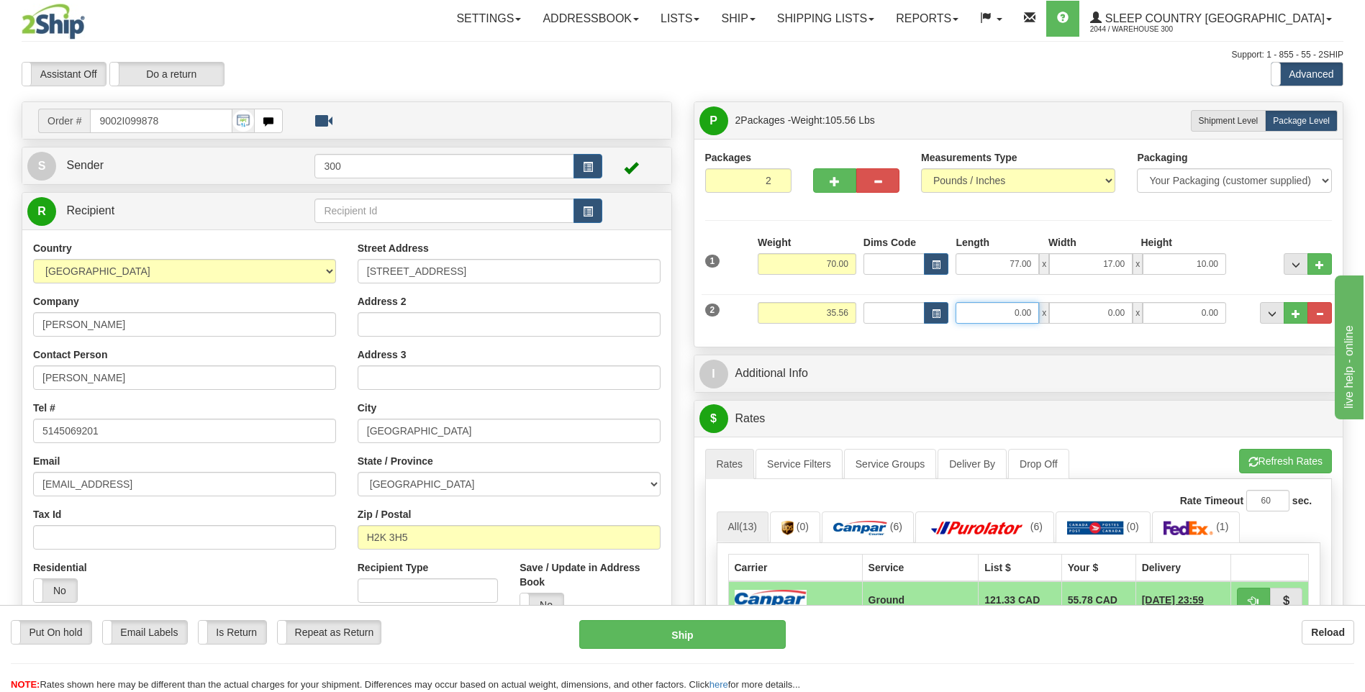
drag, startPoint x: 1015, startPoint y: 314, endPoint x: 1040, endPoint y: 309, distance: 25.7
click at [1040, 309] on div "0.00 x 0.00 x 0.00" at bounding box center [1091, 313] width 271 height 22
type input "14.00"
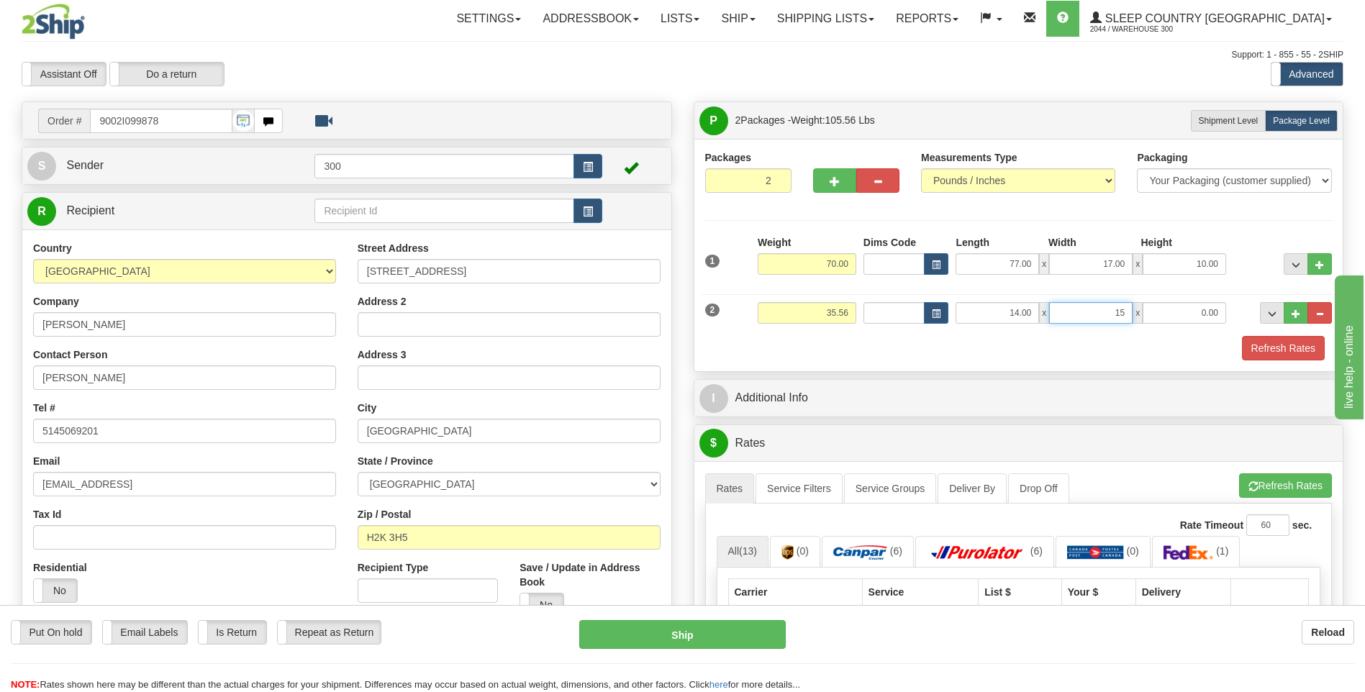
type input "15.00"
type input "55.00"
click at [1299, 340] on button "Refresh Rates" at bounding box center [1283, 348] width 83 height 24
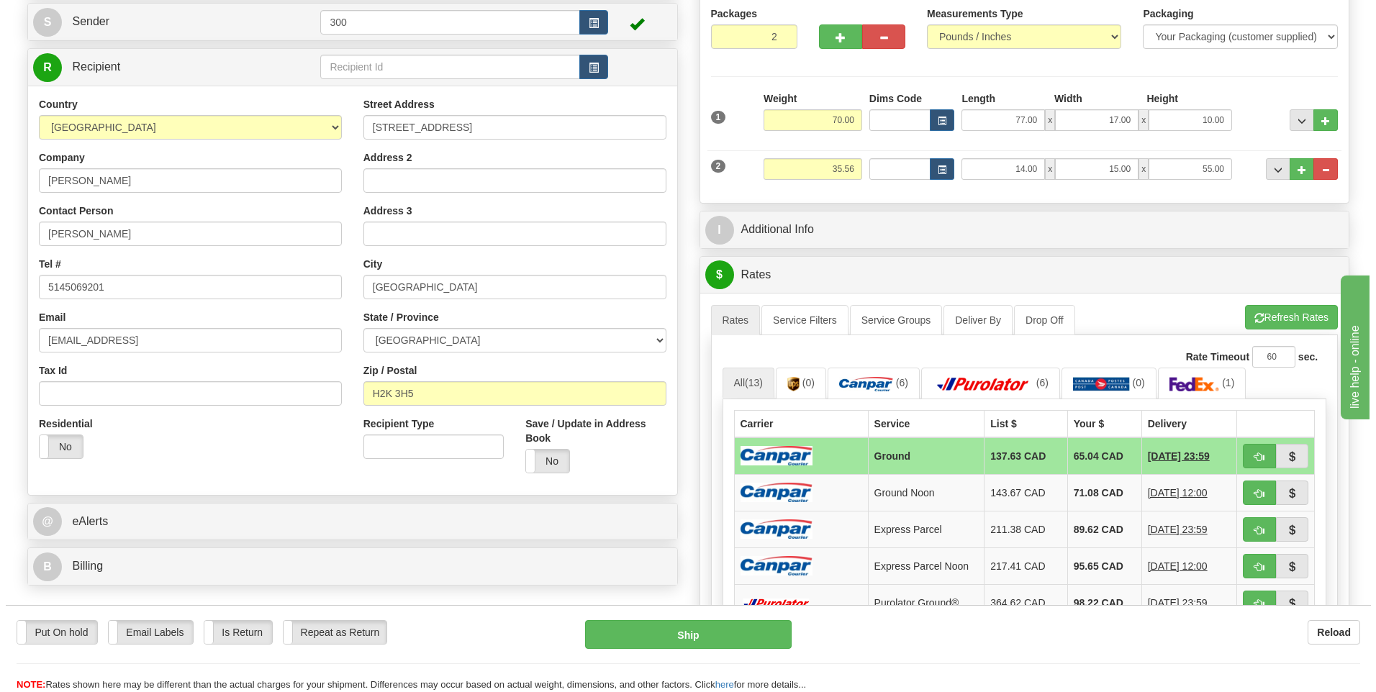
scroll to position [216, 0]
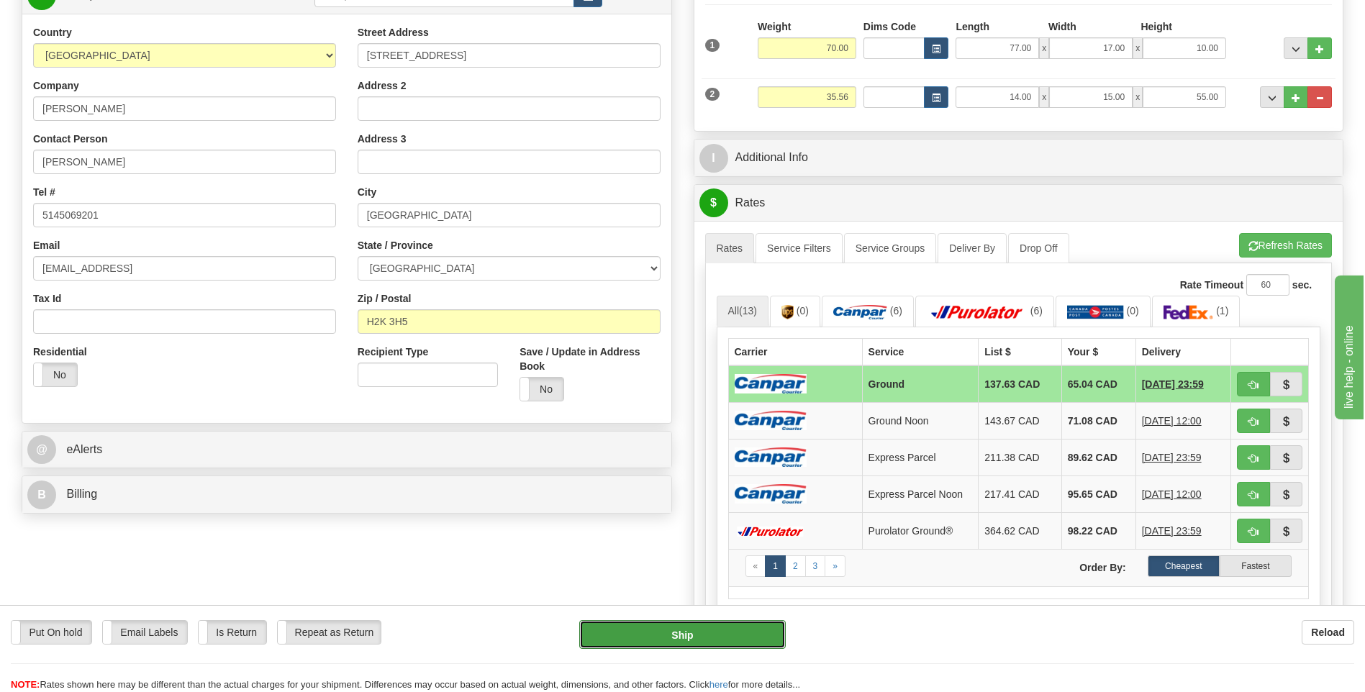
click at [680, 634] on button "Ship" at bounding box center [682, 634] width 206 height 29
type input "1"
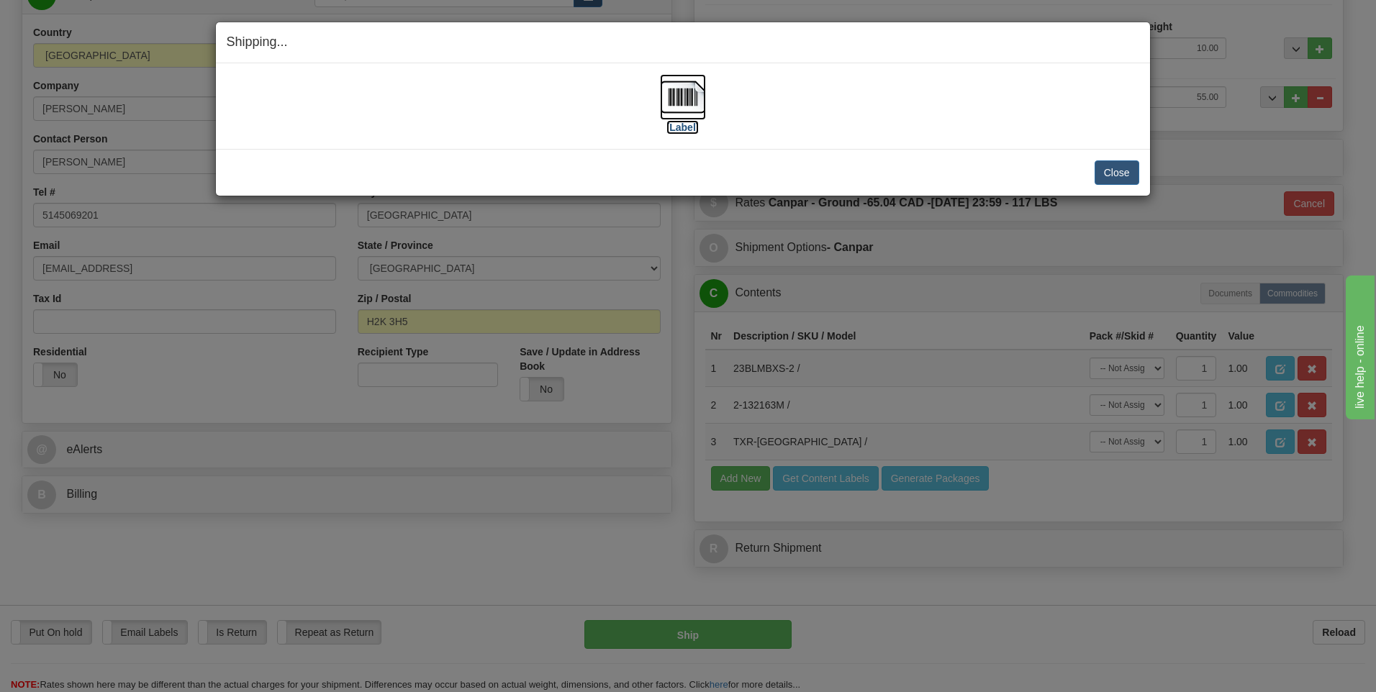
click at [681, 98] on img at bounding box center [683, 97] width 46 height 46
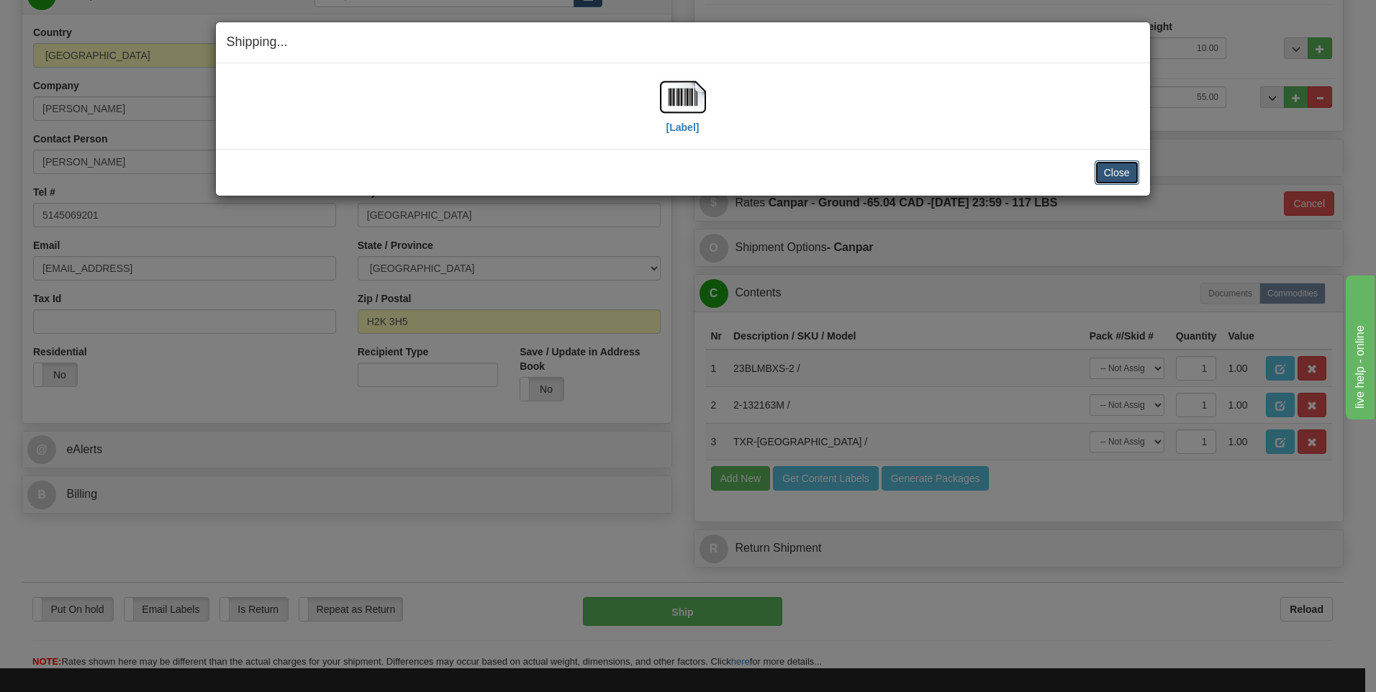
click at [1121, 177] on button "Close" at bounding box center [1117, 173] width 45 height 24
